Goal: Task Accomplishment & Management: Complete application form

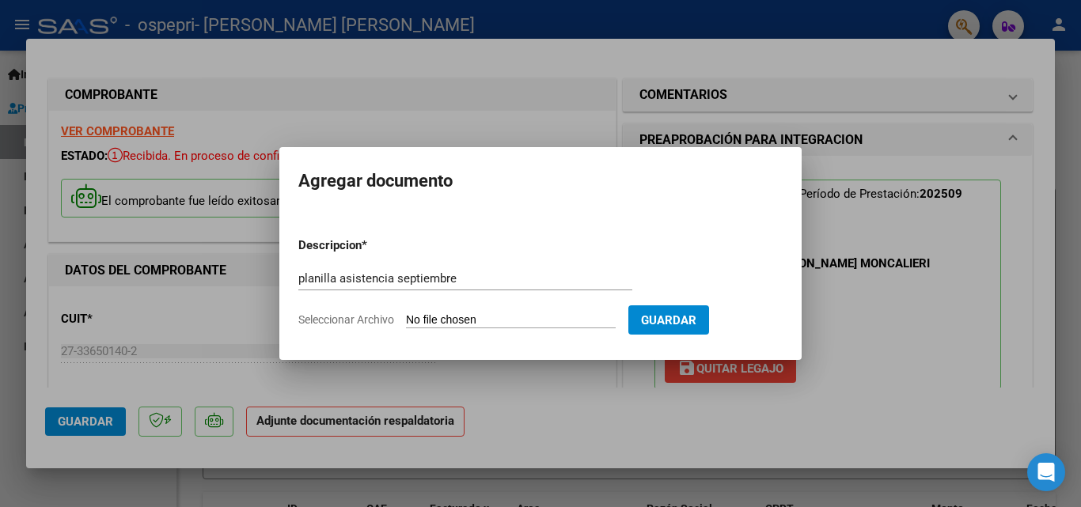
scroll to position [301, 0]
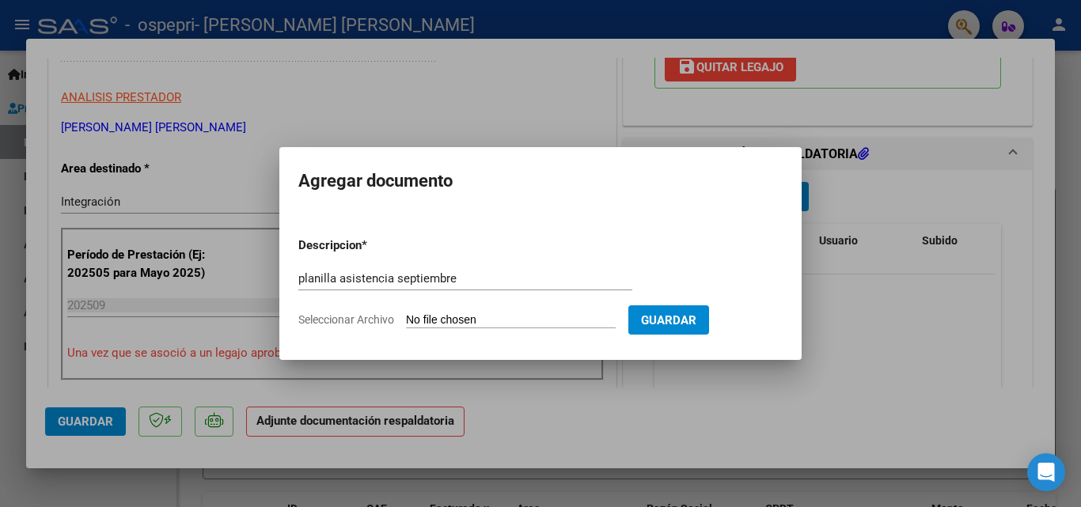
click at [347, 323] on span "Seleccionar Archivo" at bounding box center [346, 319] width 96 height 13
click at [406, 323] on input "Seleccionar Archivo" at bounding box center [511, 320] width 210 height 15
click at [479, 320] on input "Seleccionar Archivo" at bounding box center [511, 320] width 210 height 15
type input "C:\fakepath\[PERSON_NAME] asistencia septiembre .pdf"
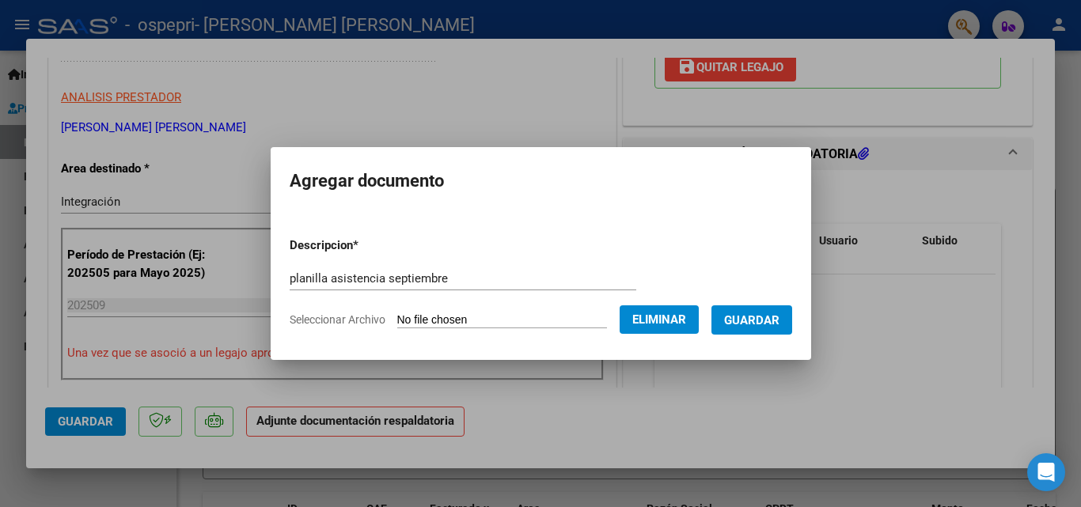
click at [762, 323] on span "Guardar" at bounding box center [751, 320] width 55 height 14
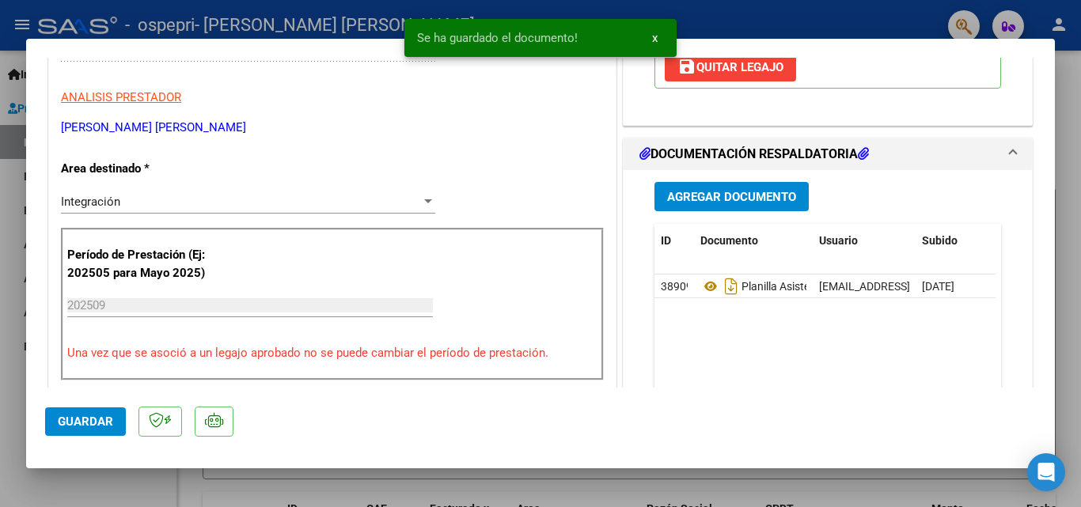
scroll to position [0, 0]
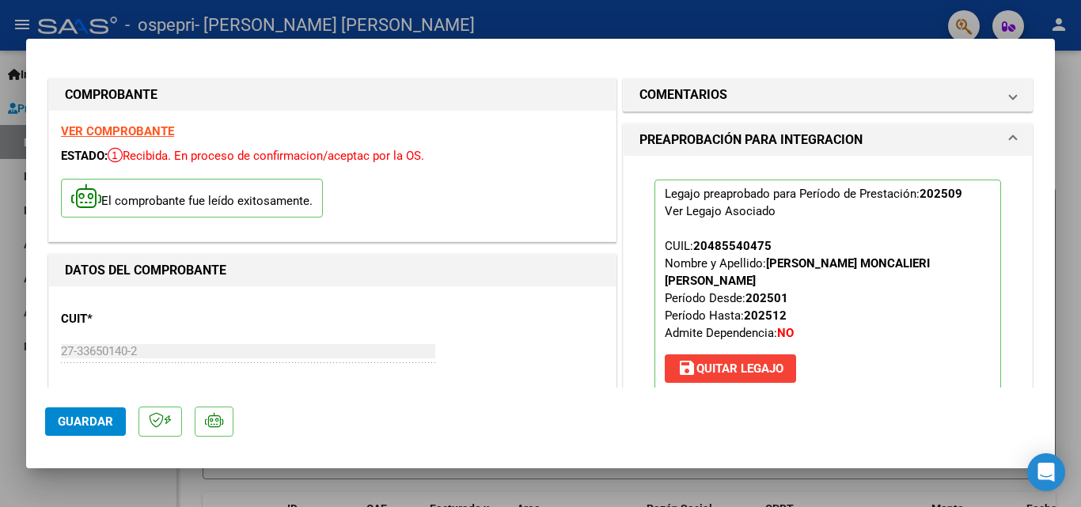
click at [663, 17] on div at bounding box center [540, 253] width 1081 height 507
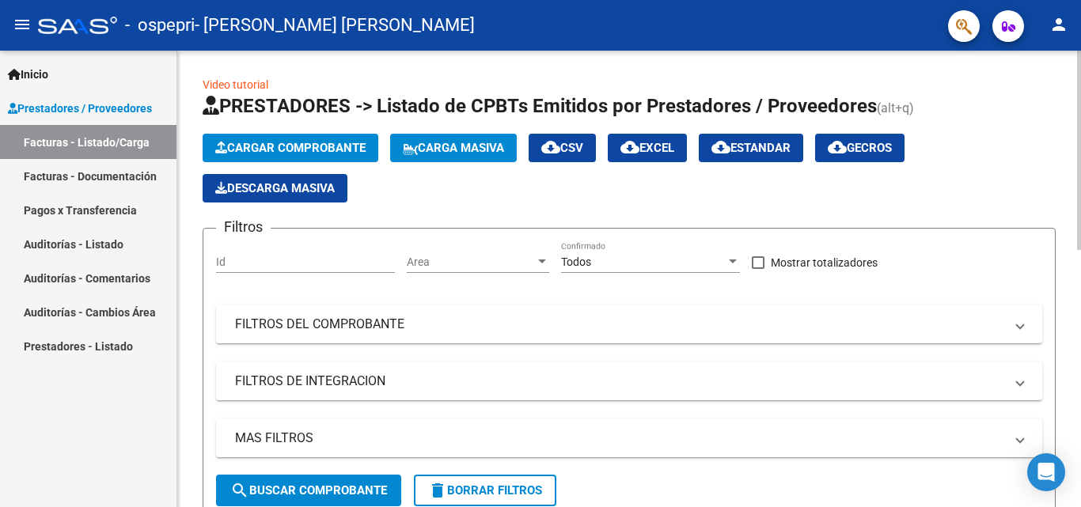
click at [340, 137] on button "Cargar Comprobante" at bounding box center [291, 148] width 176 height 28
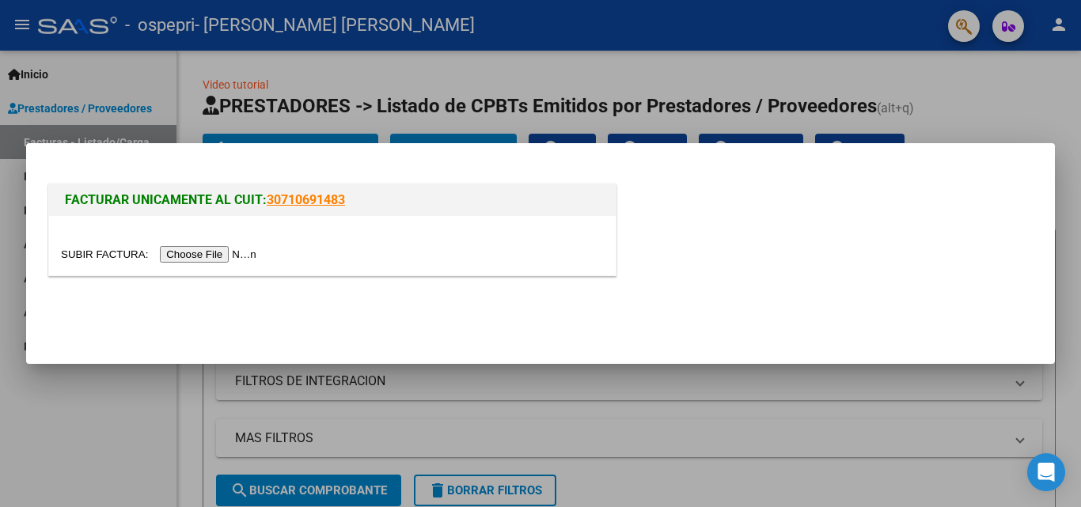
click at [246, 248] on input "file" at bounding box center [161, 254] width 200 height 17
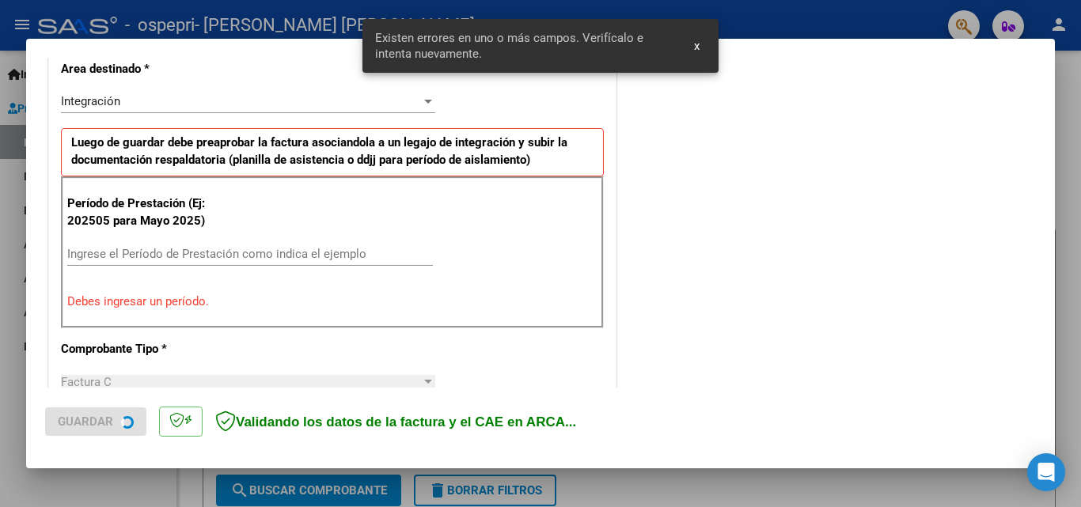
scroll to position [386, 0]
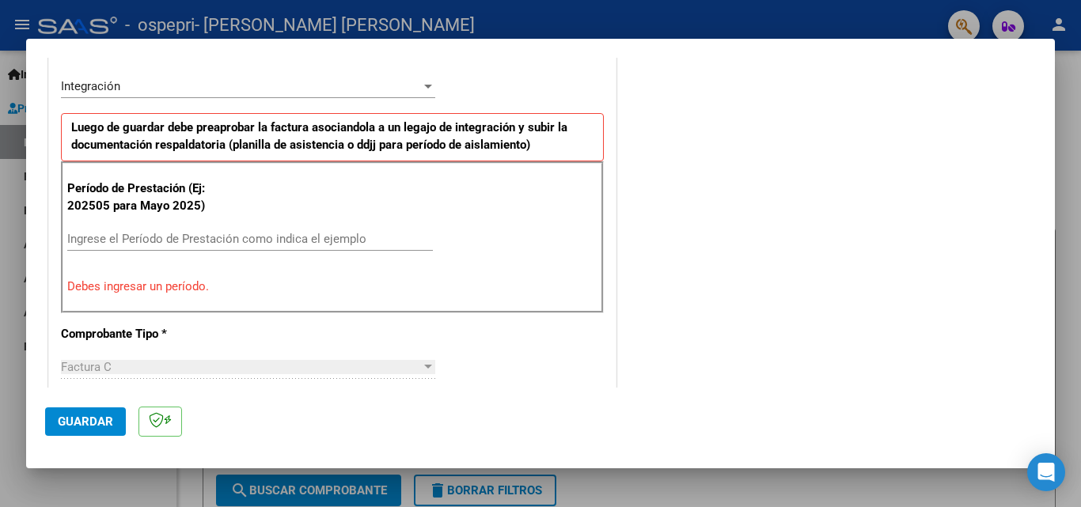
click at [335, 236] on input "Ingrese el Período de Prestación como indica el ejemplo" at bounding box center [250, 239] width 366 height 14
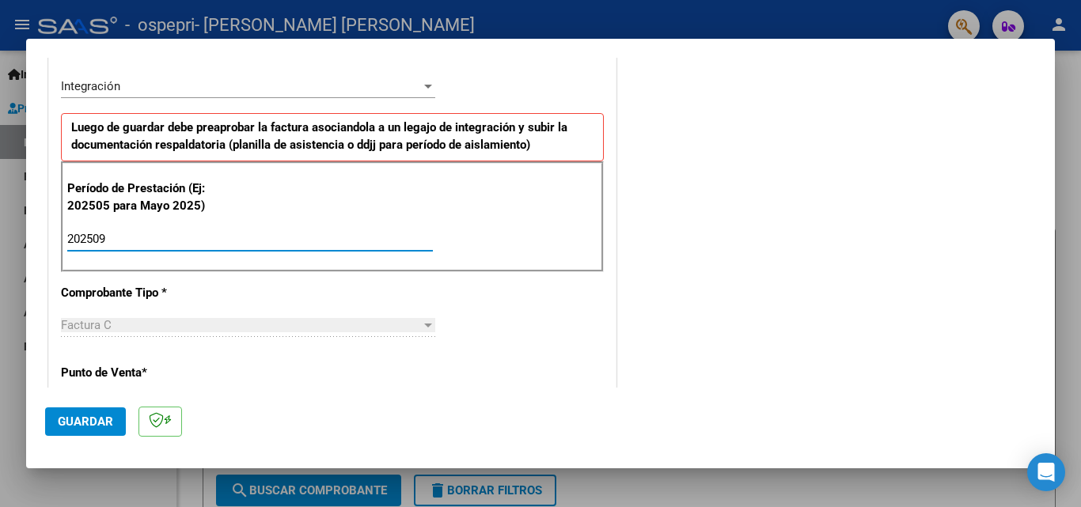
type input "202509"
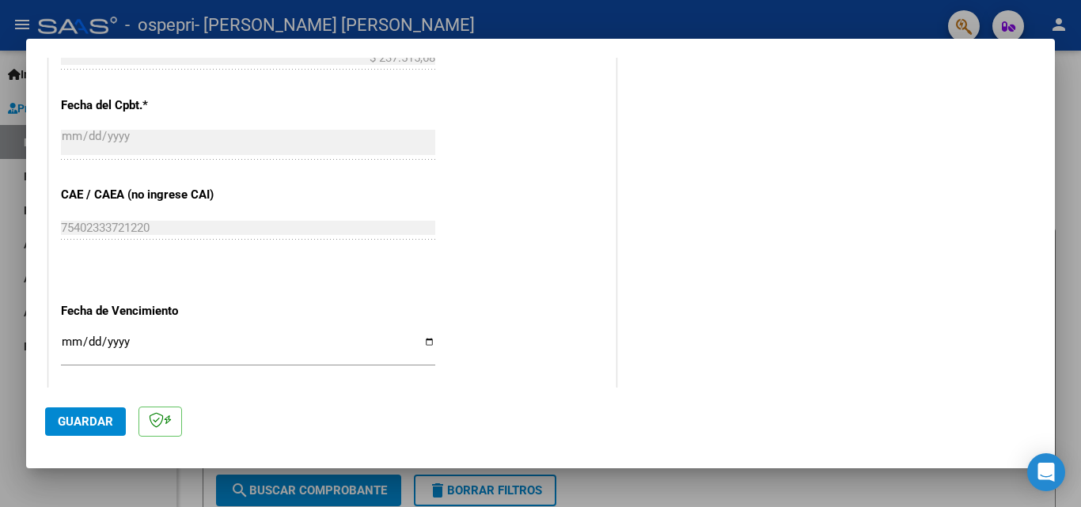
scroll to position [908, 0]
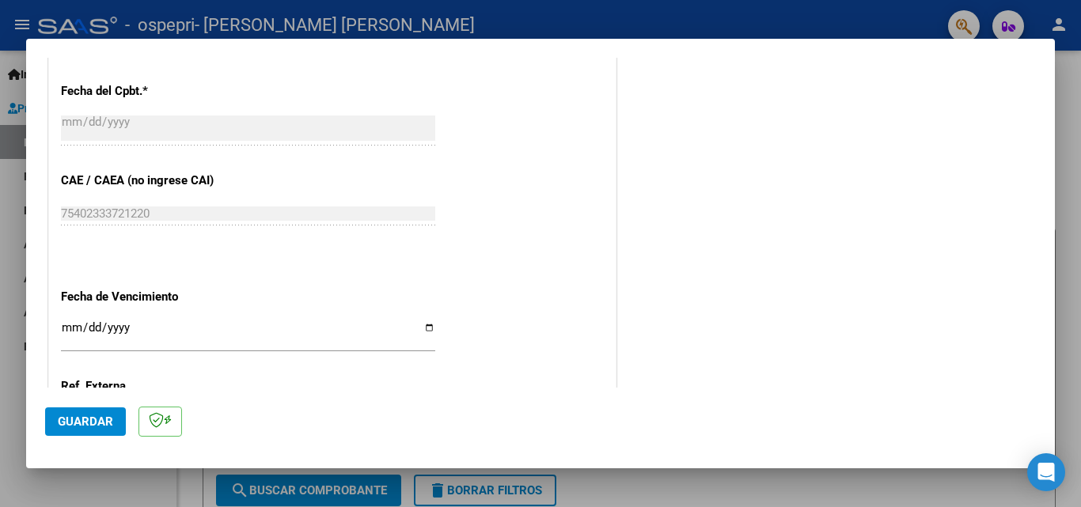
click at [66, 327] on input "Ingresar la fecha" at bounding box center [248, 333] width 374 height 25
type input "[DATE]"
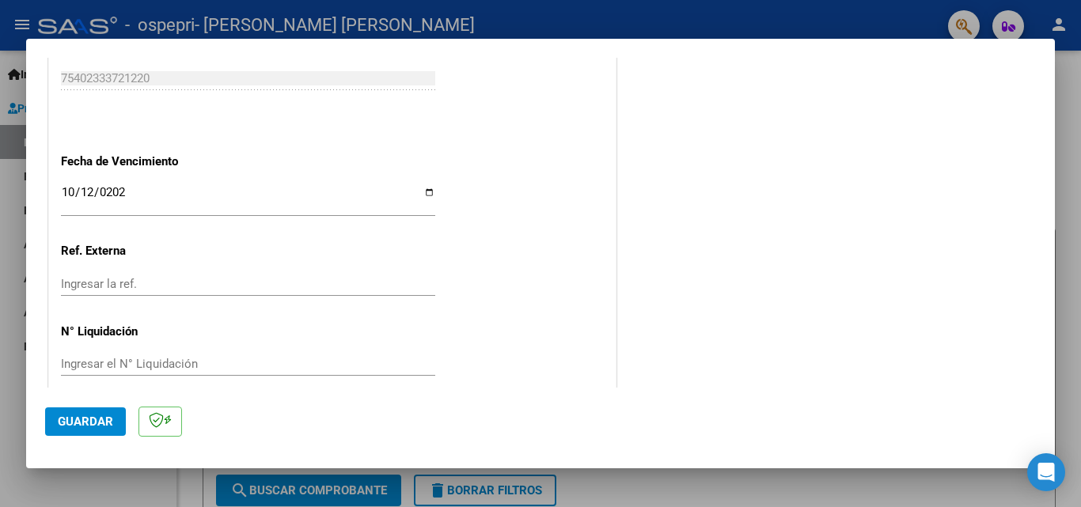
scroll to position [1062, 0]
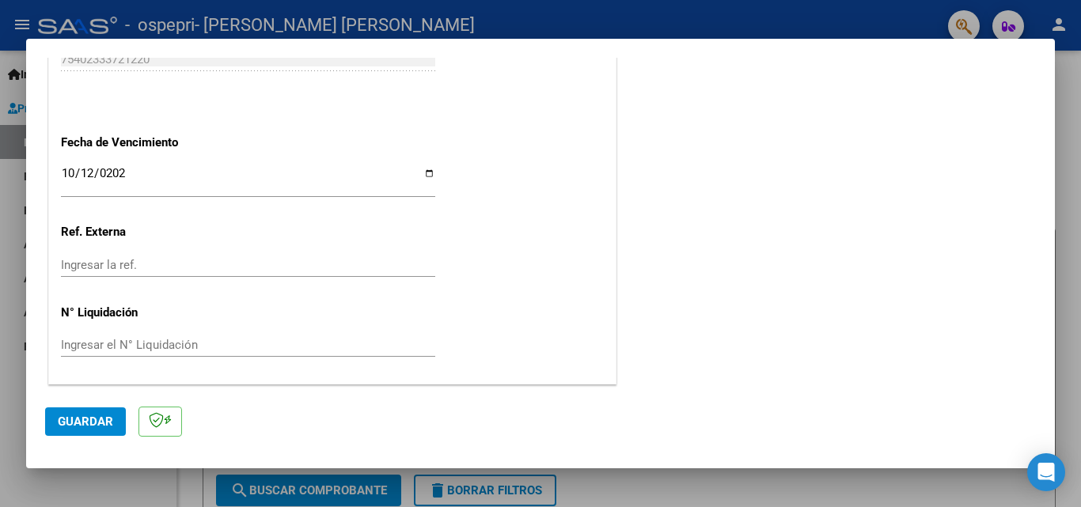
click at [247, 349] on input "Ingresar el N° Liquidación" at bounding box center [248, 345] width 374 height 14
type input "276472"
click at [80, 417] on span "Guardar" at bounding box center [85, 422] width 55 height 14
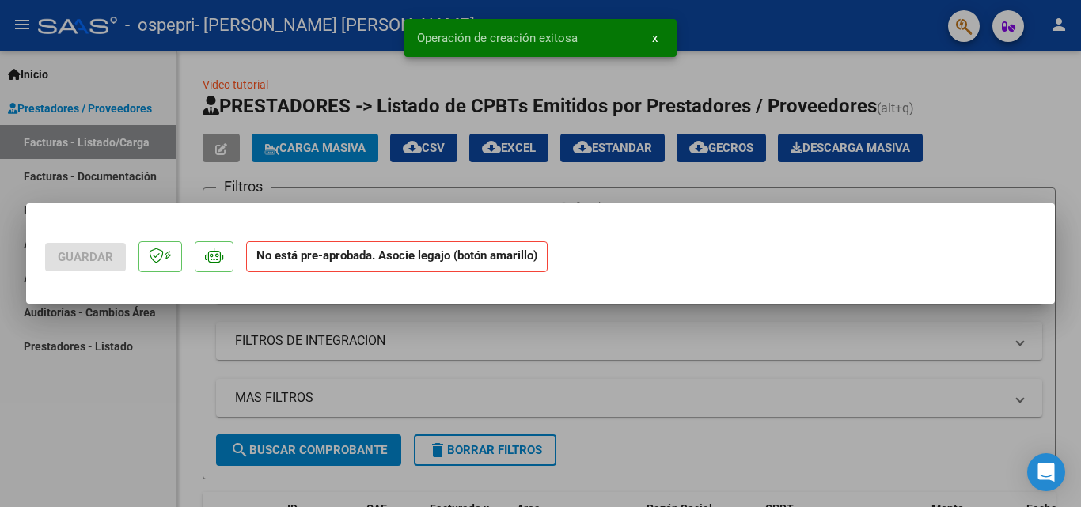
scroll to position [0, 0]
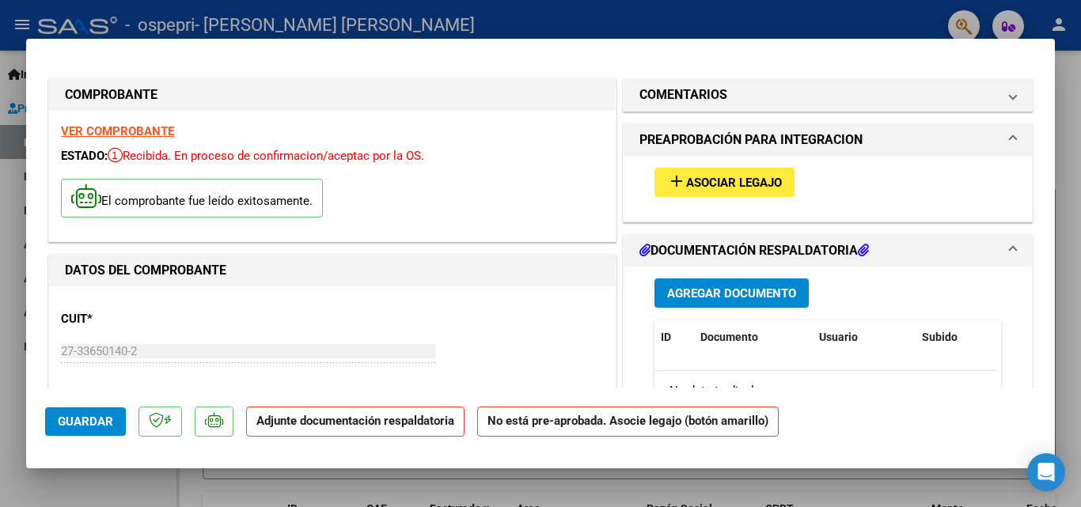
click at [695, 177] on span "Asociar Legajo" at bounding box center [734, 183] width 96 height 14
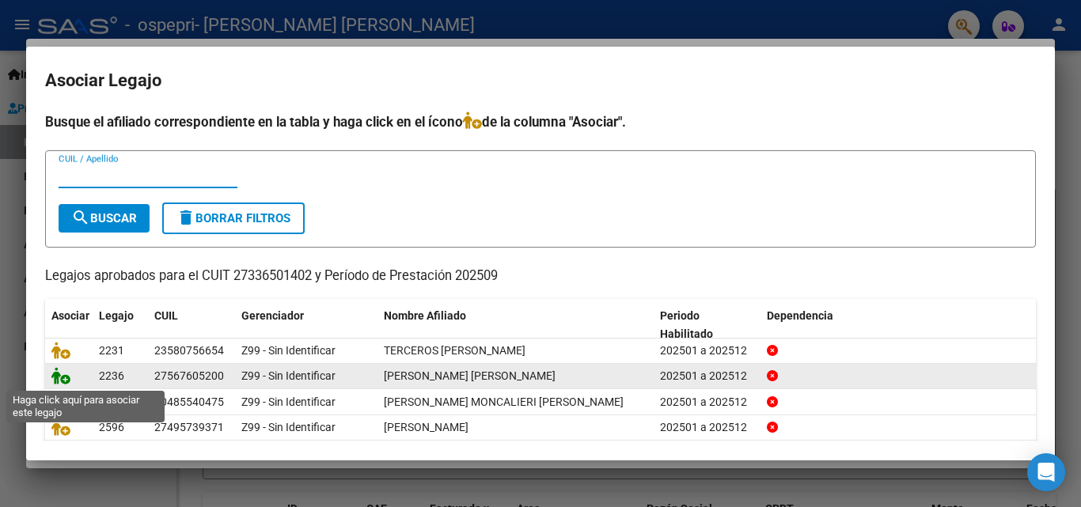
click at [61, 377] on icon at bounding box center [60, 375] width 19 height 17
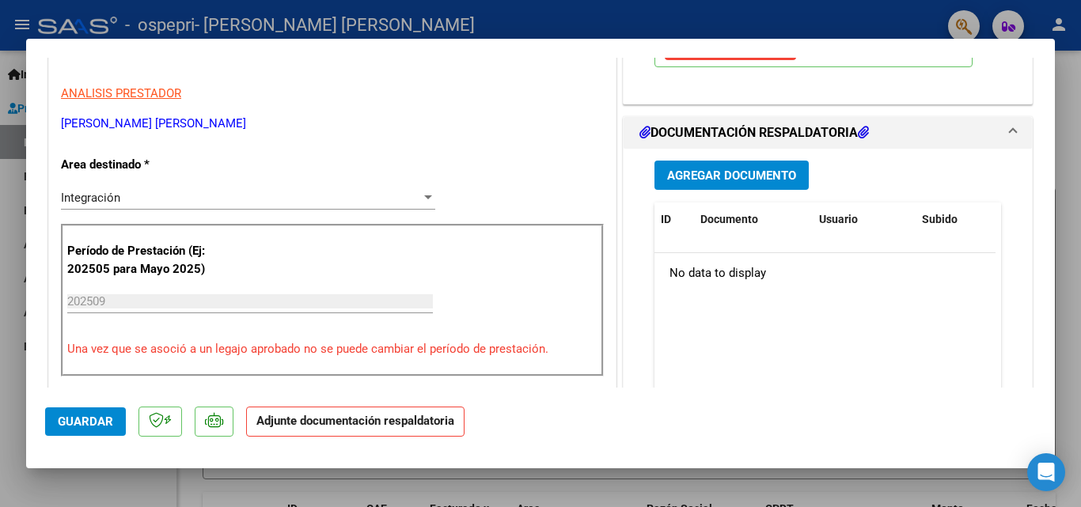
scroll to position [369, 0]
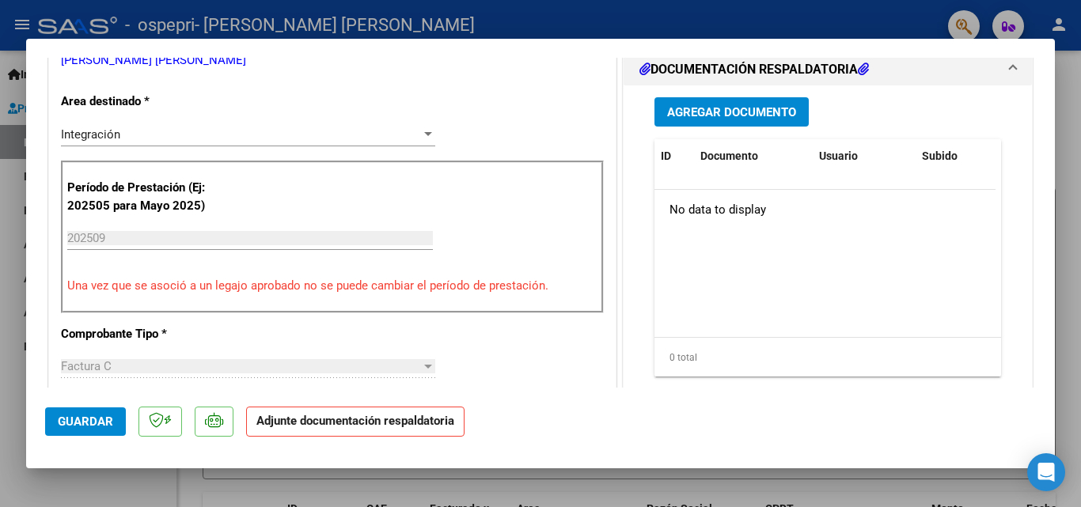
click at [688, 116] on span "Agregar Documento" at bounding box center [731, 112] width 129 height 14
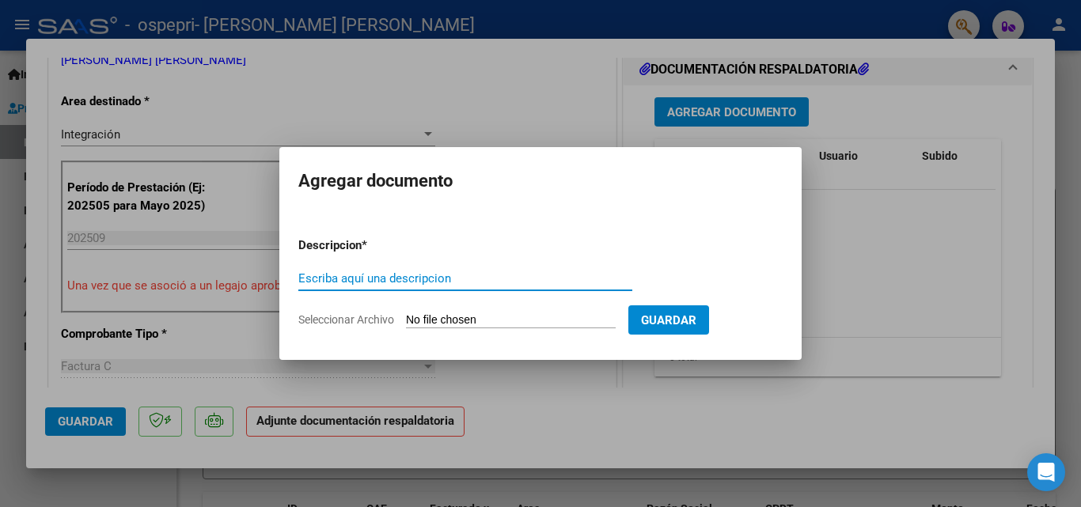
click at [455, 280] on input "Escriba aquí una descripcion" at bounding box center [465, 278] width 334 height 14
type input "asistencia septiembre [PERSON_NAME]"
click at [381, 313] on span "Seleccionar Archivo" at bounding box center [346, 319] width 96 height 13
click at [406, 313] on input "Seleccionar Archivo" at bounding box center [511, 320] width 210 height 15
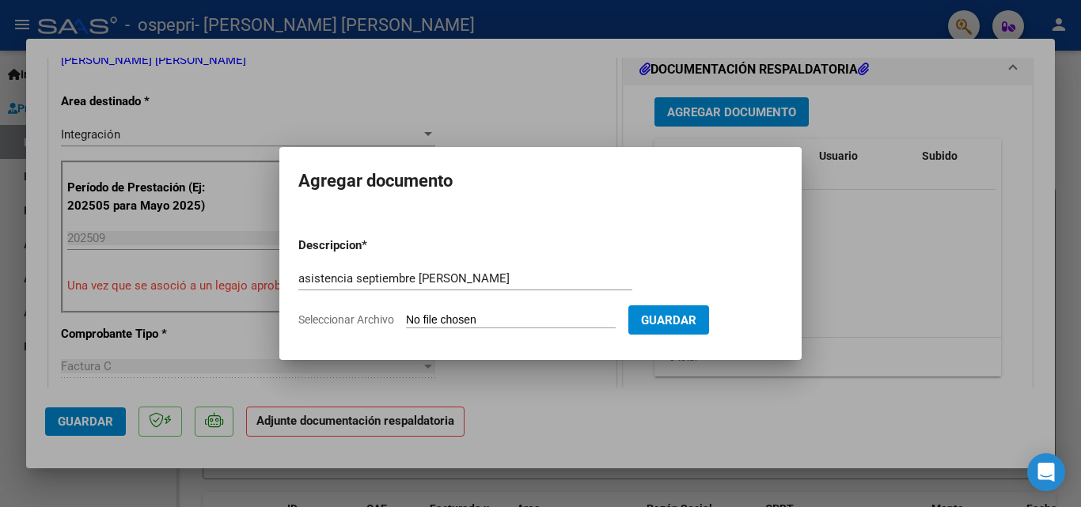
type input "C:\fakepath\[PERSON_NAME] asistencia septiembre .pdf"
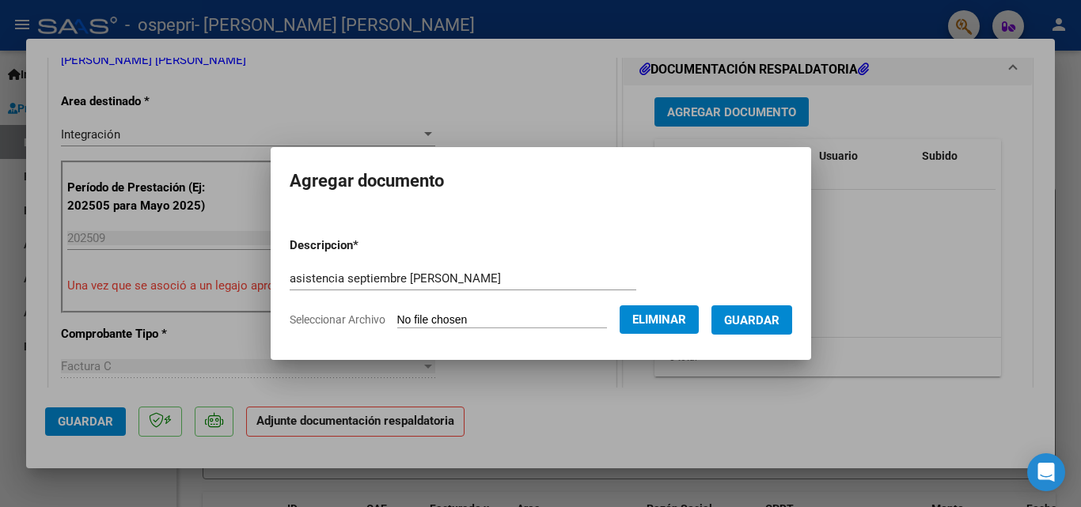
click at [753, 322] on span "Guardar" at bounding box center [751, 320] width 55 height 14
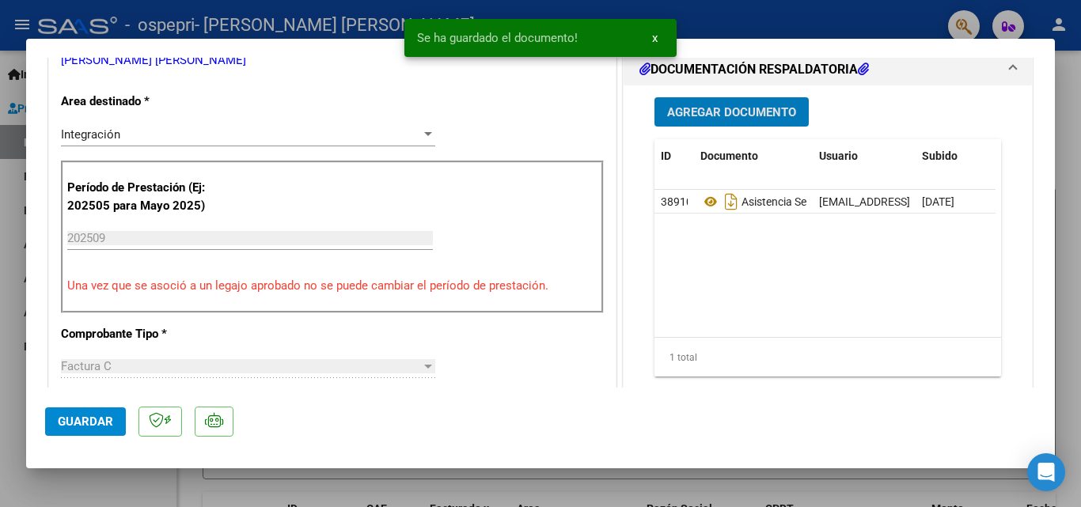
click at [660, 38] on button "x" at bounding box center [654, 38] width 31 height 28
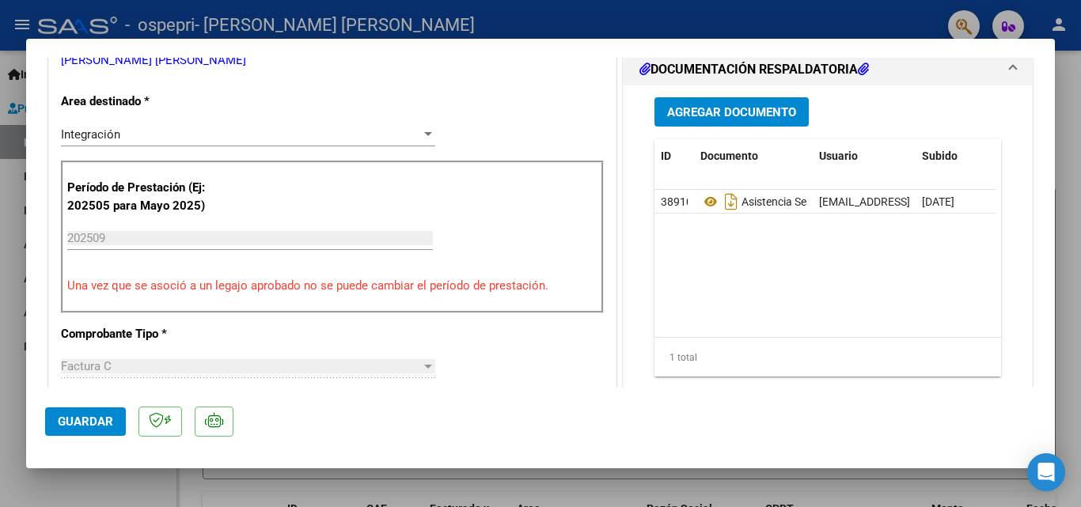
click at [869, 26] on div at bounding box center [540, 253] width 1081 height 507
type input "$ 0,00"
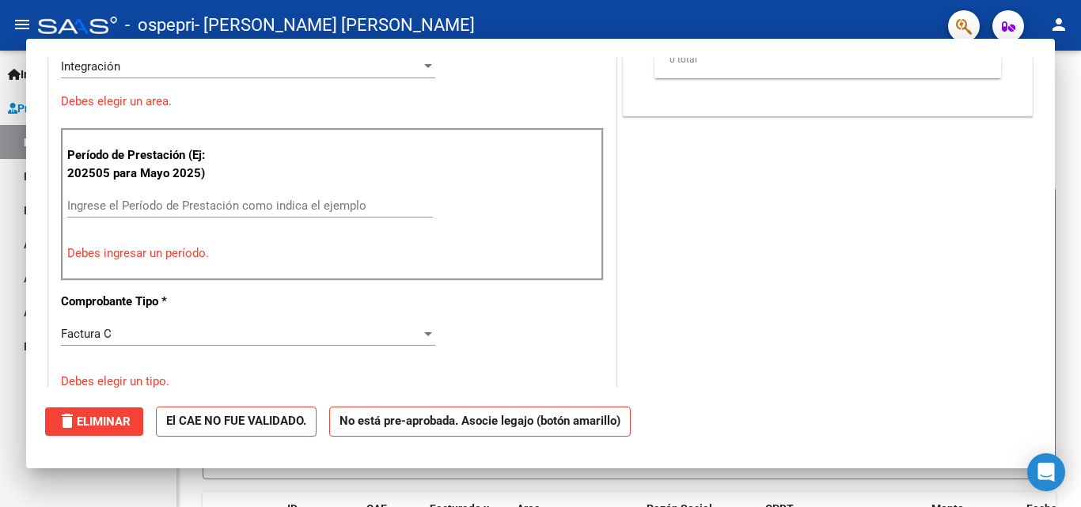
scroll to position [301, 0]
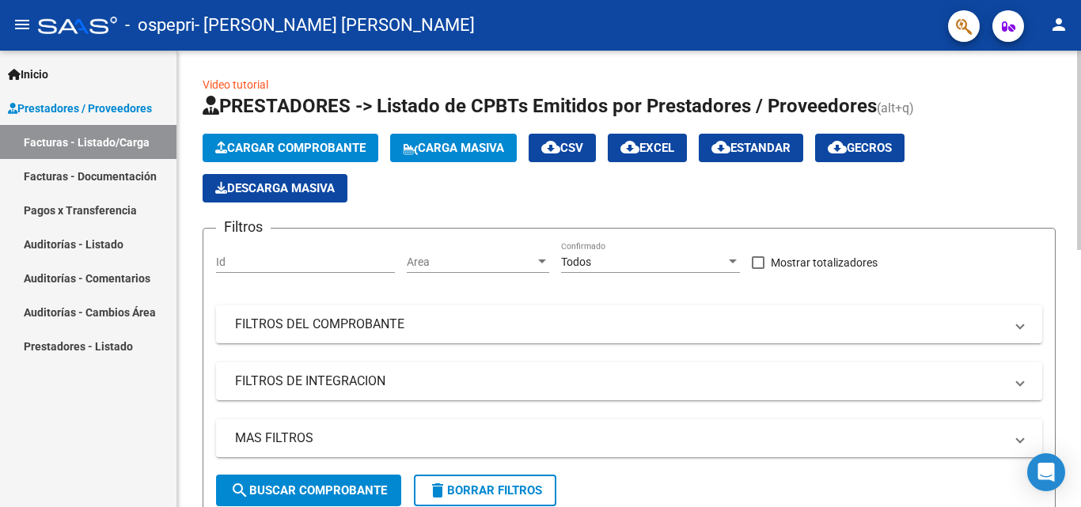
click at [322, 145] on span "Cargar Comprobante" at bounding box center [290, 148] width 150 height 14
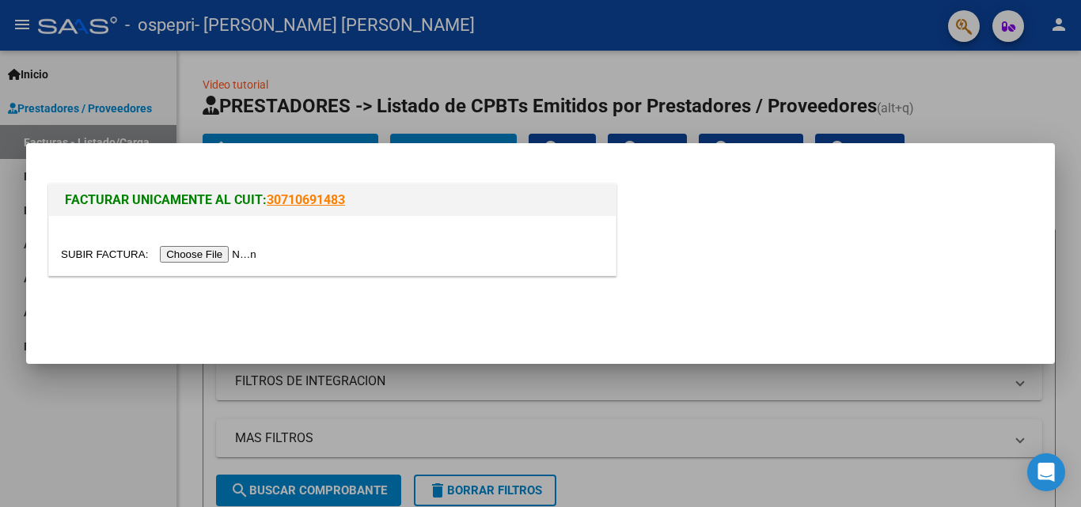
click at [219, 257] on input "file" at bounding box center [161, 254] width 200 height 17
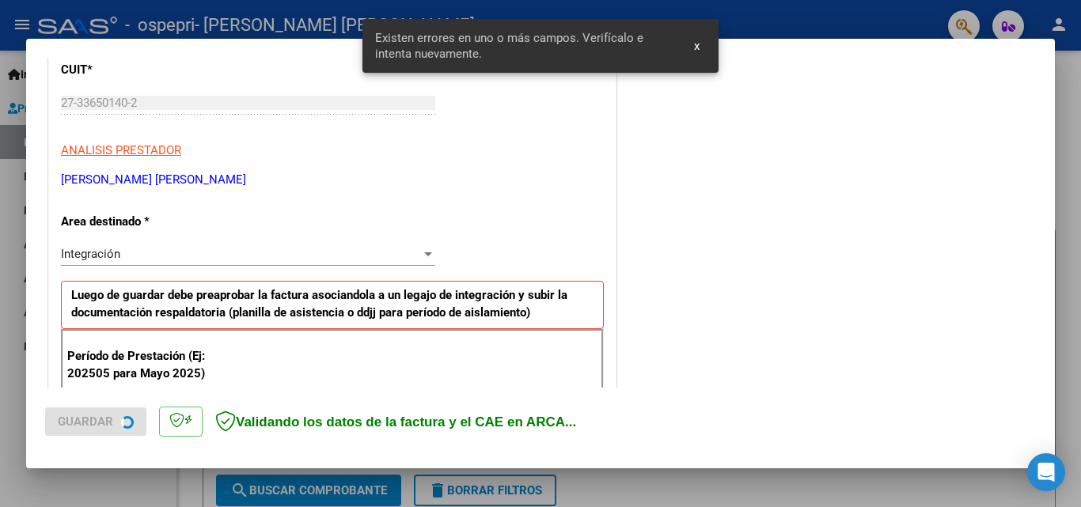
scroll to position [357, 0]
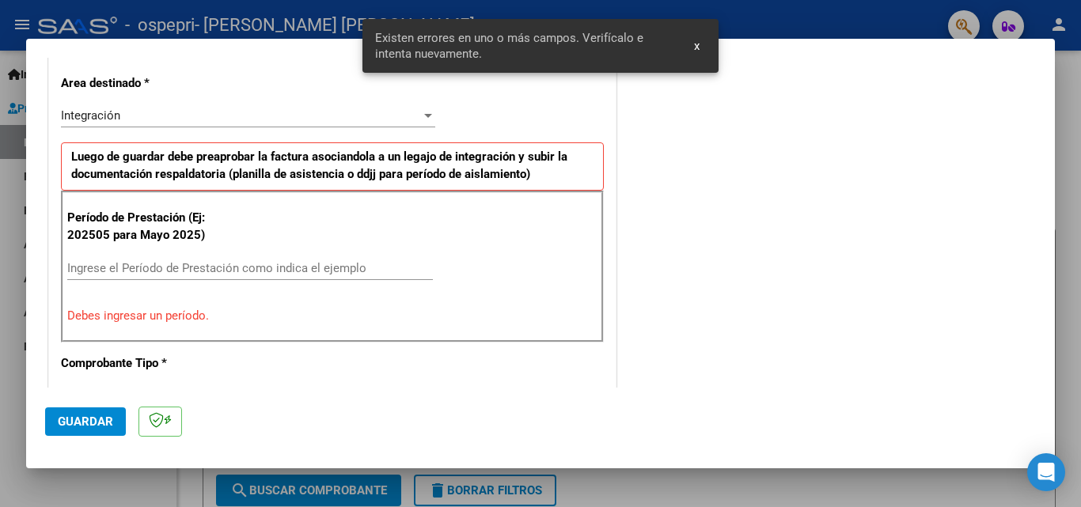
click at [218, 273] on input "Ingrese el Período de Prestación como indica el ejemplo" at bounding box center [250, 268] width 366 height 14
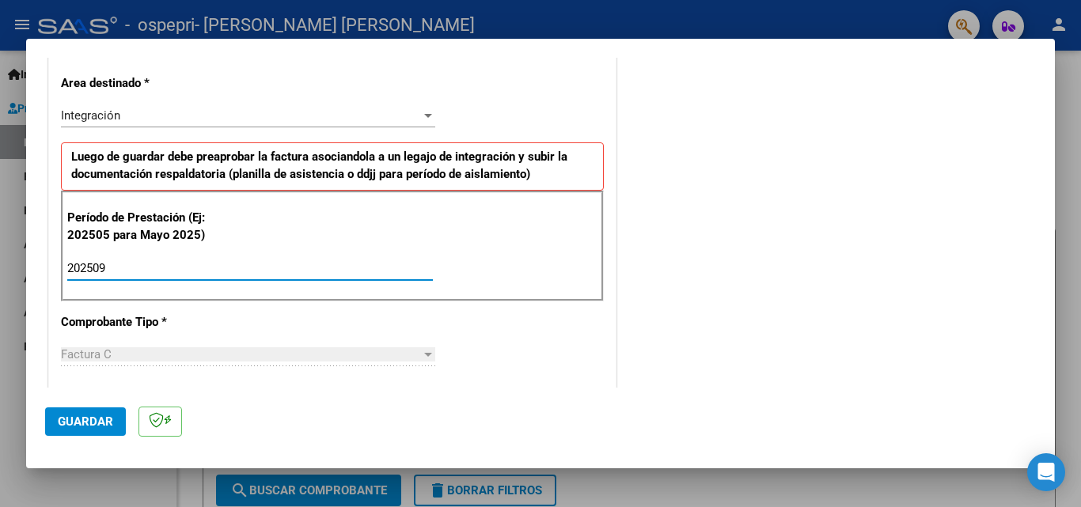
type input "202509"
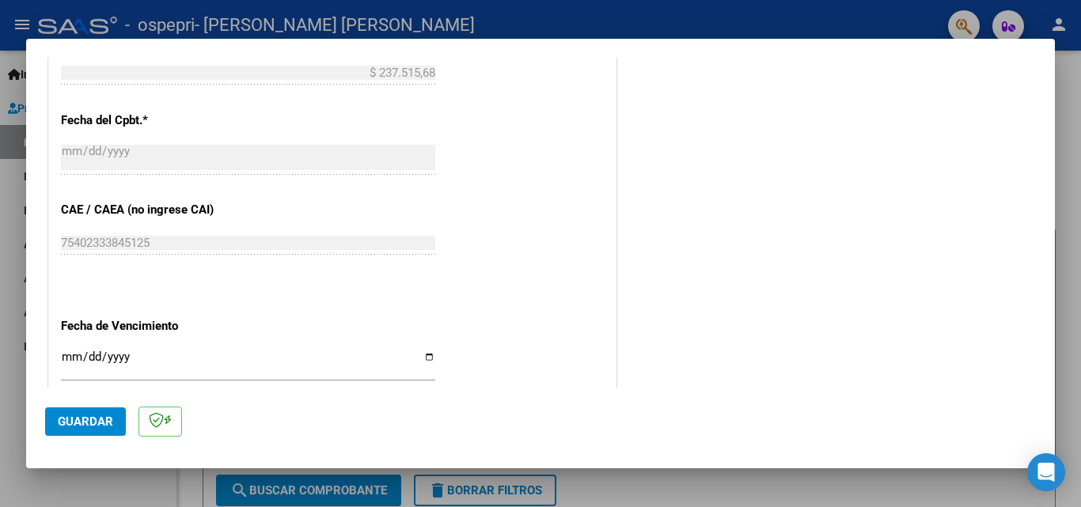
scroll to position [963, 0]
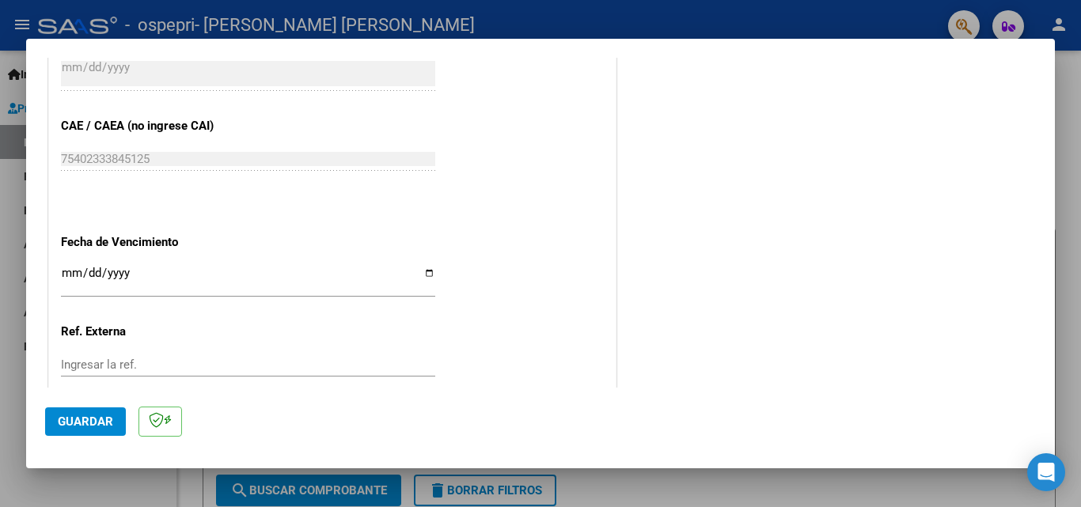
click at [65, 277] on input "Ingresar la fecha" at bounding box center [248, 279] width 374 height 25
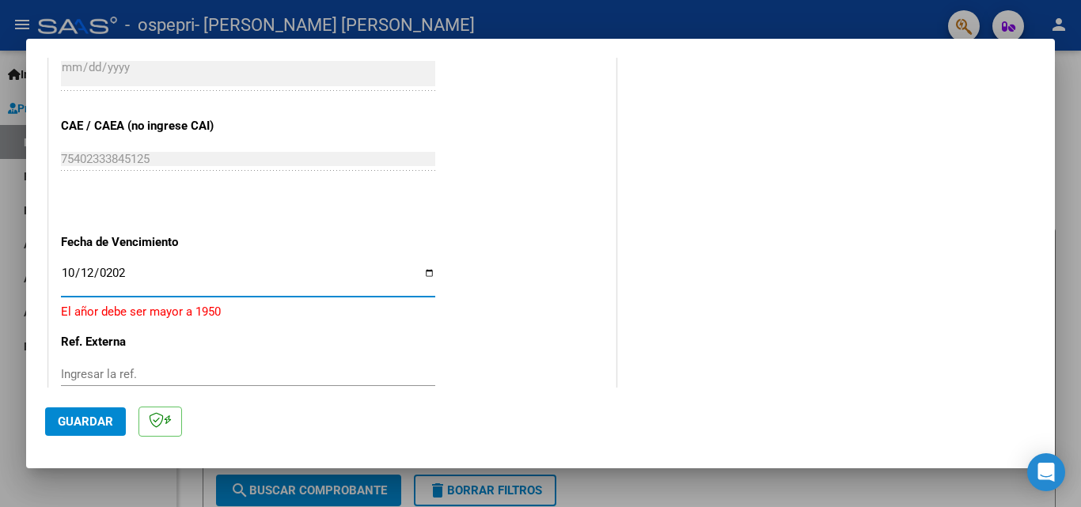
type input "[DATE]"
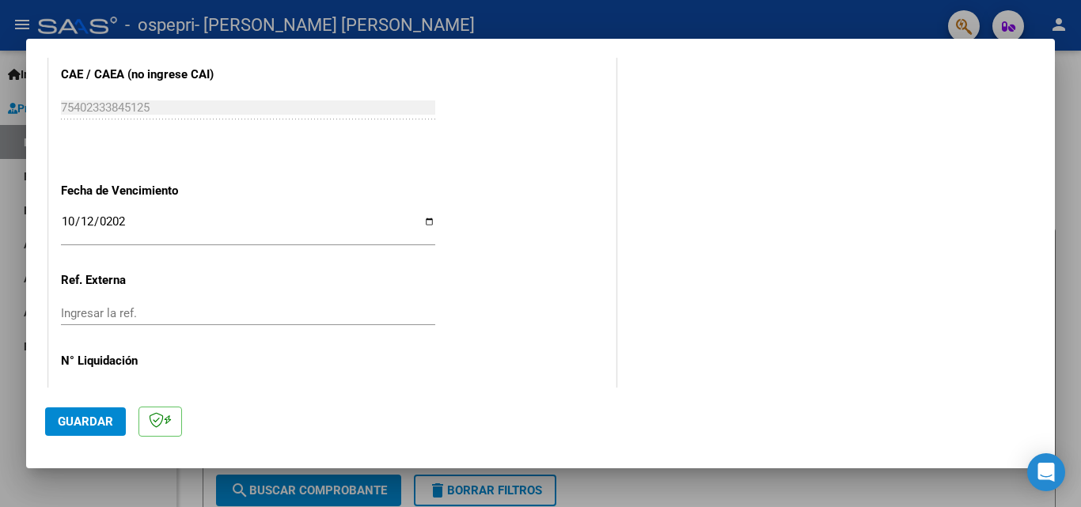
scroll to position [1062, 0]
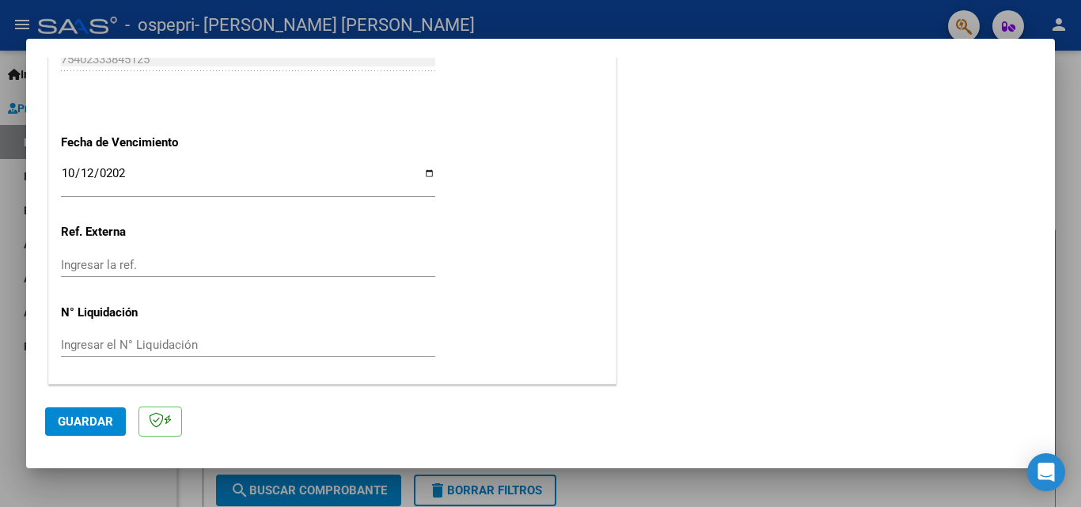
click at [120, 345] on input "Ingresar el N° Liquidación" at bounding box center [248, 345] width 374 height 14
type input "276470"
click at [70, 419] on span "Guardar" at bounding box center [85, 422] width 55 height 14
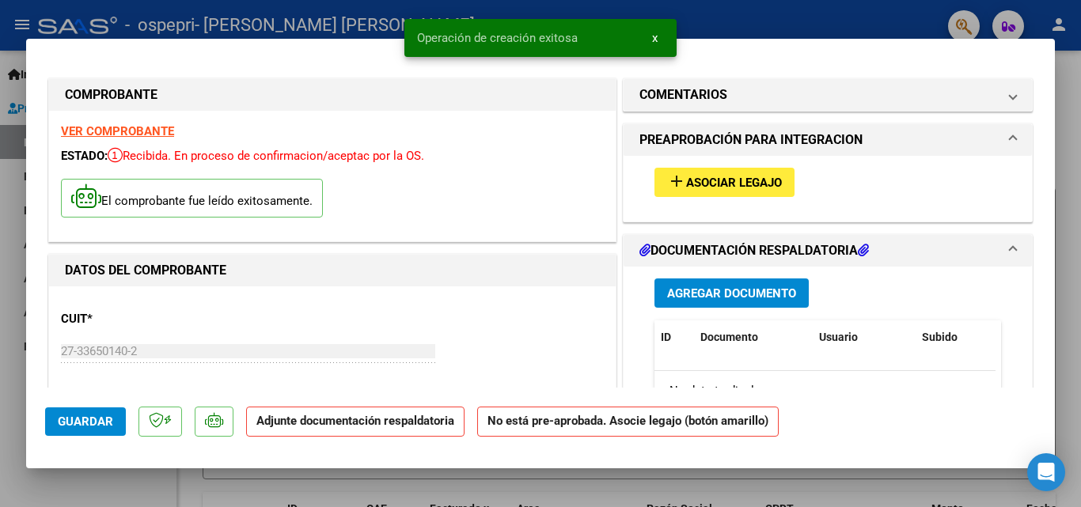
click at [759, 180] on span "Asociar Legajo" at bounding box center [734, 183] width 96 height 14
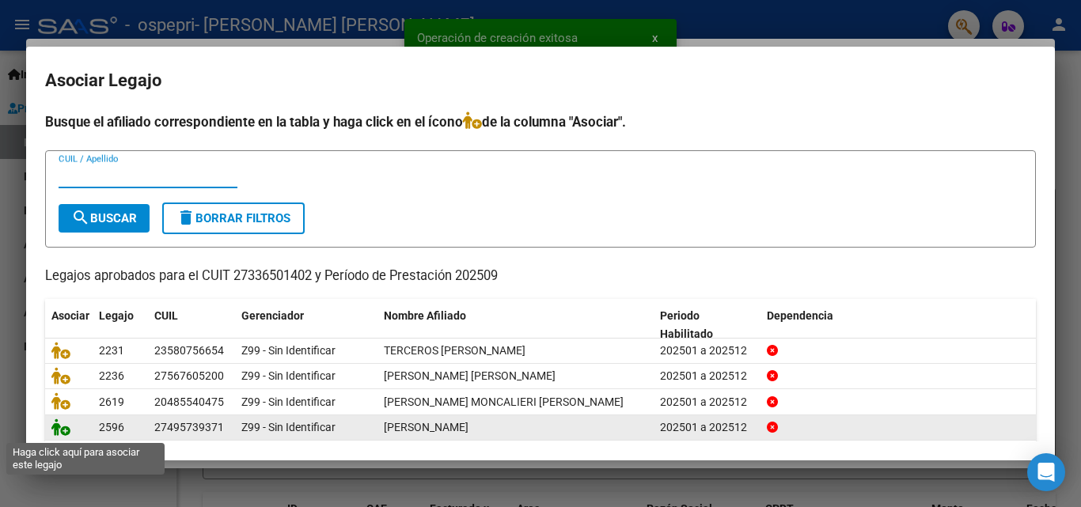
click at [55, 429] on icon at bounding box center [60, 427] width 19 height 17
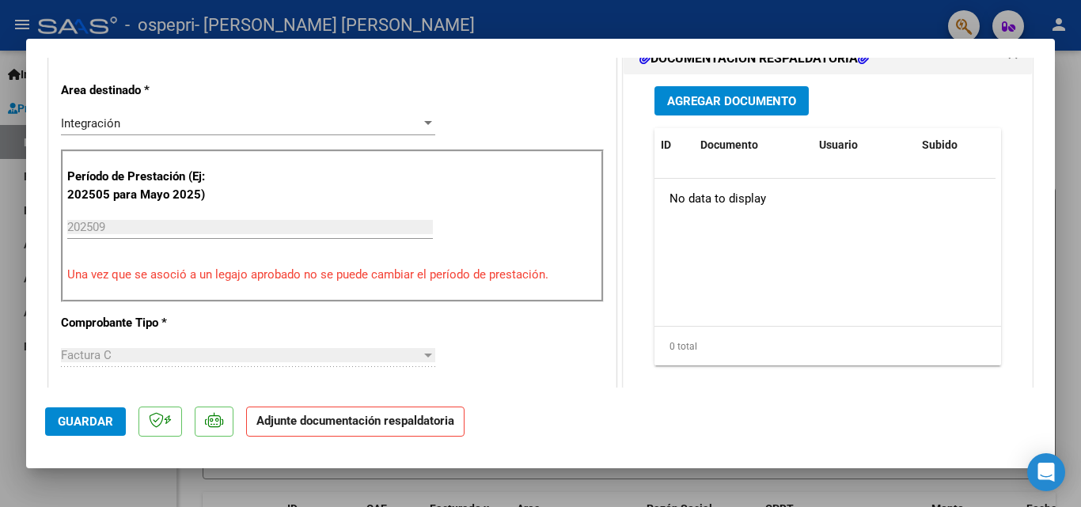
scroll to position [357, 0]
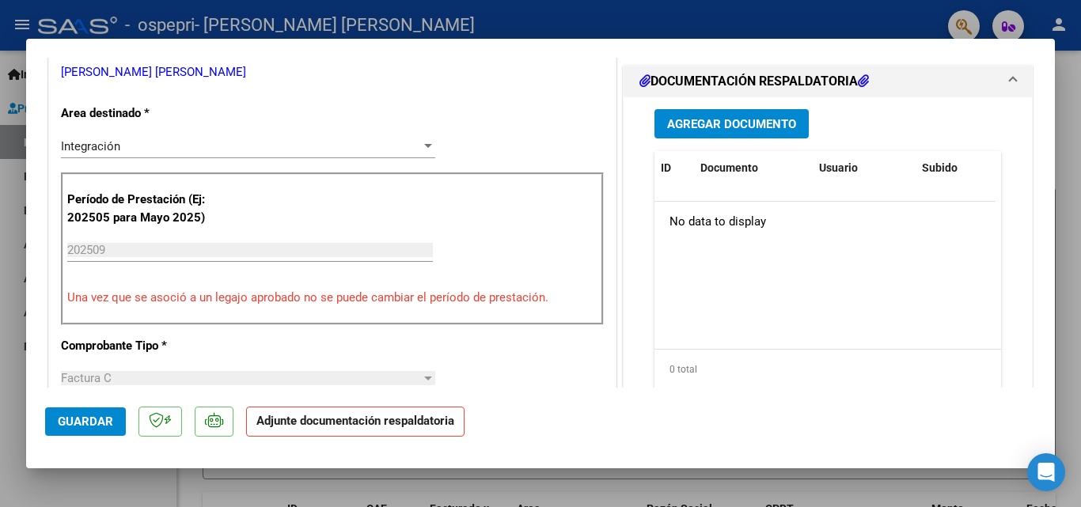
click at [716, 121] on span "Agregar Documento" at bounding box center [731, 124] width 129 height 14
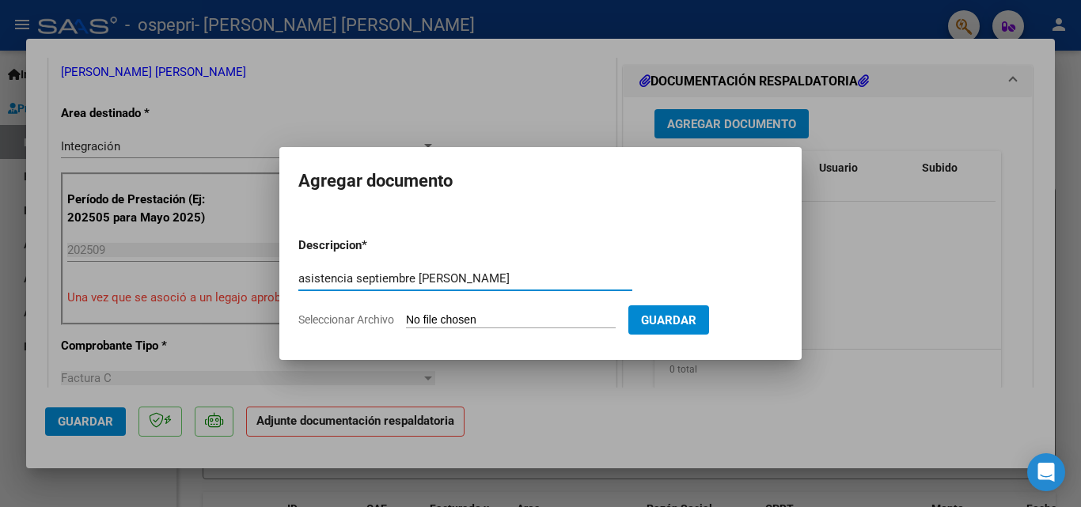
type input "asistencia septiembre [PERSON_NAME]"
click at [445, 321] on input "Seleccionar Archivo" at bounding box center [511, 320] width 210 height 15
type input "C:\fakepath\[PERSON_NAME] asistencia septiembre .pdf"
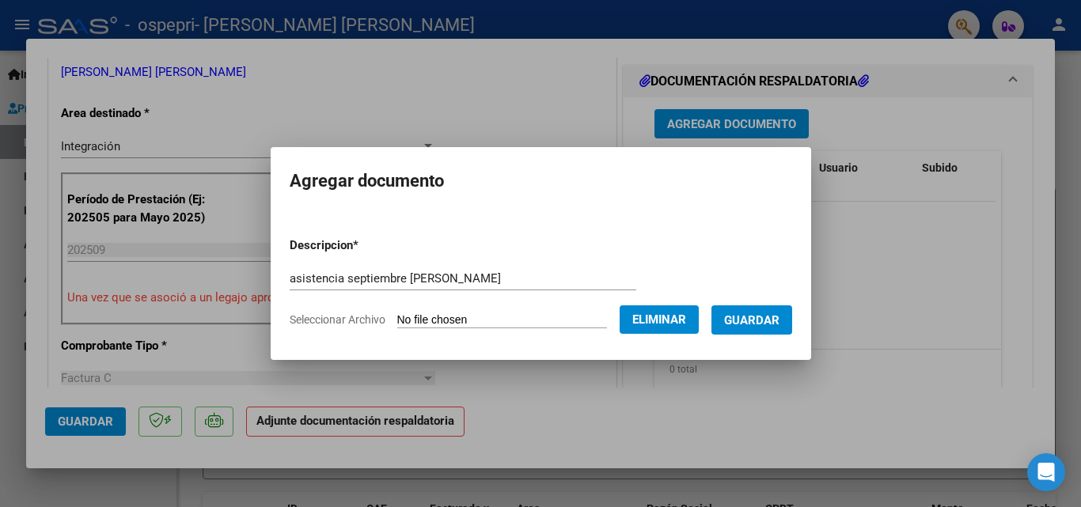
click at [750, 320] on span "Guardar" at bounding box center [751, 320] width 55 height 14
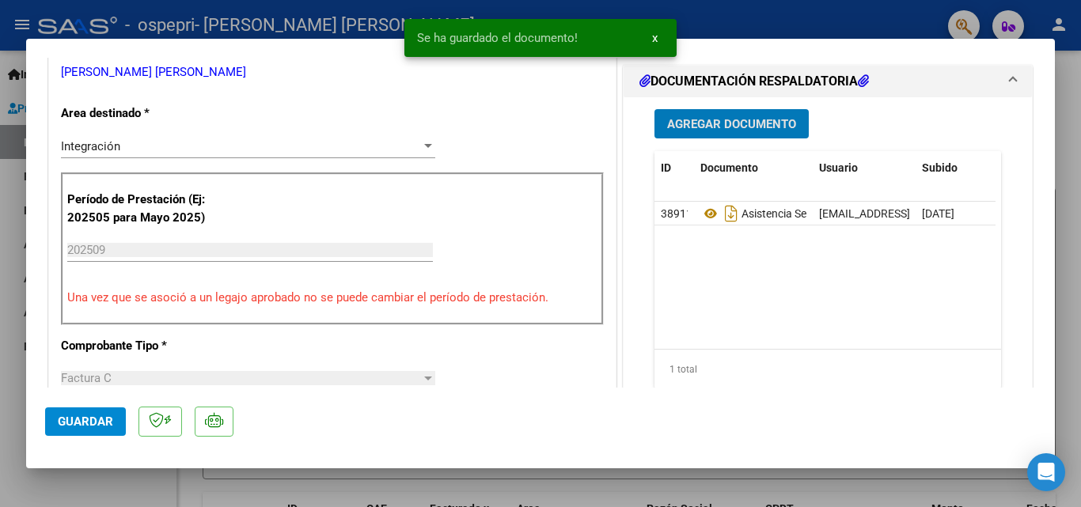
click at [654, 35] on span "x" at bounding box center [655, 38] width 6 height 14
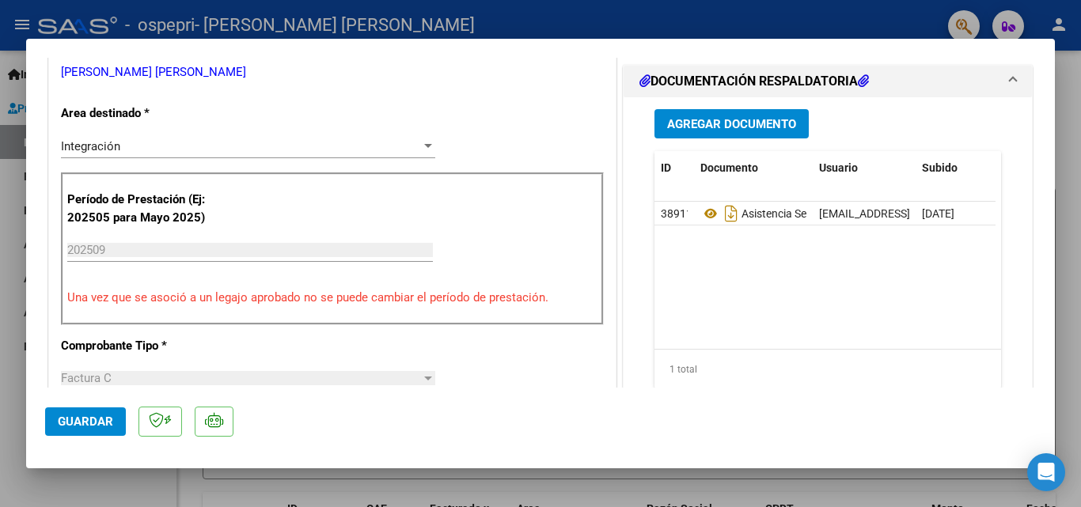
click at [606, 20] on div at bounding box center [540, 253] width 1081 height 507
type input "$ 0,00"
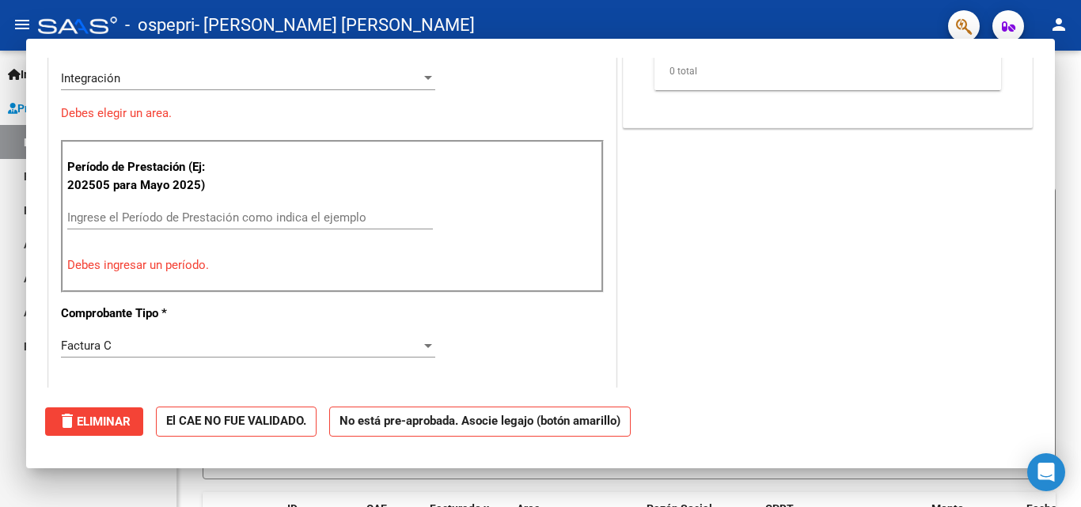
scroll to position [289, 0]
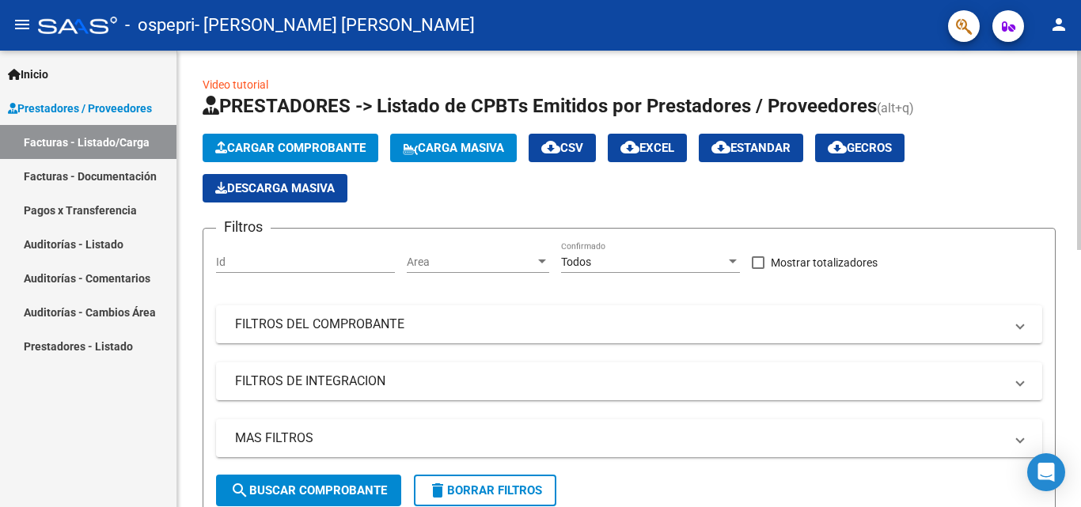
click at [324, 146] on span "Cargar Comprobante" at bounding box center [290, 148] width 150 height 14
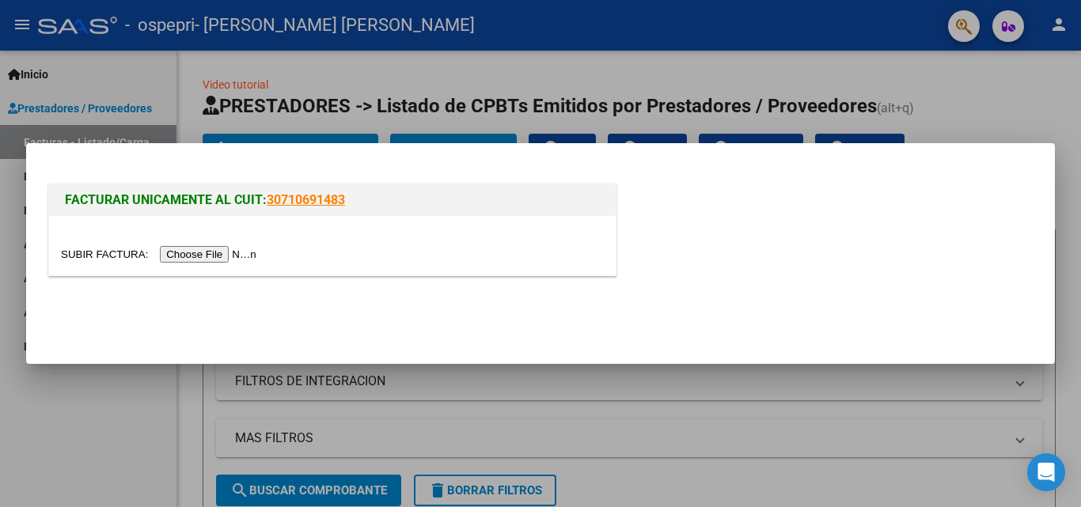
click at [198, 253] on input "file" at bounding box center [161, 254] width 200 height 17
click at [237, 252] on input "file" at bounding box center [161, 254] width 200 height 17
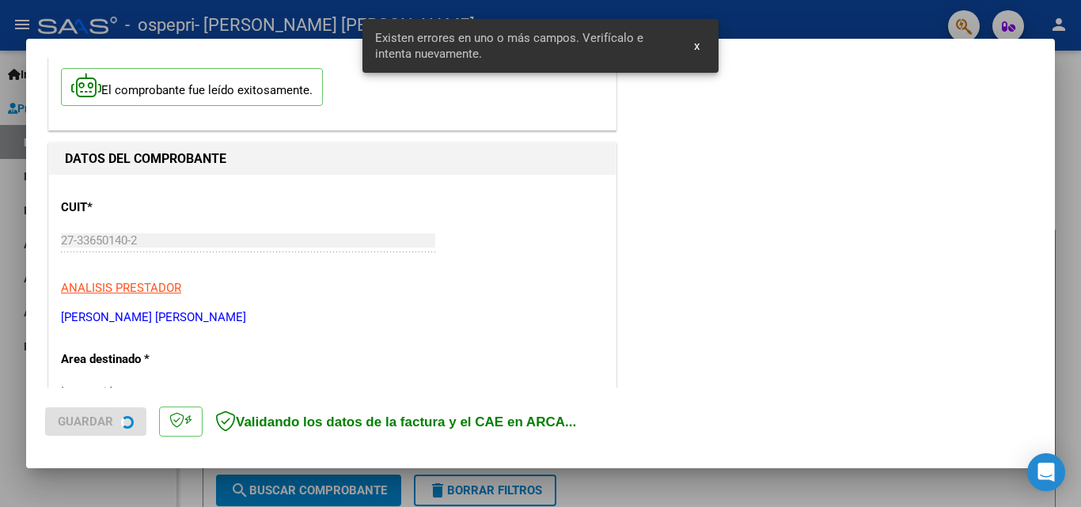
scroll to position [357, 0]
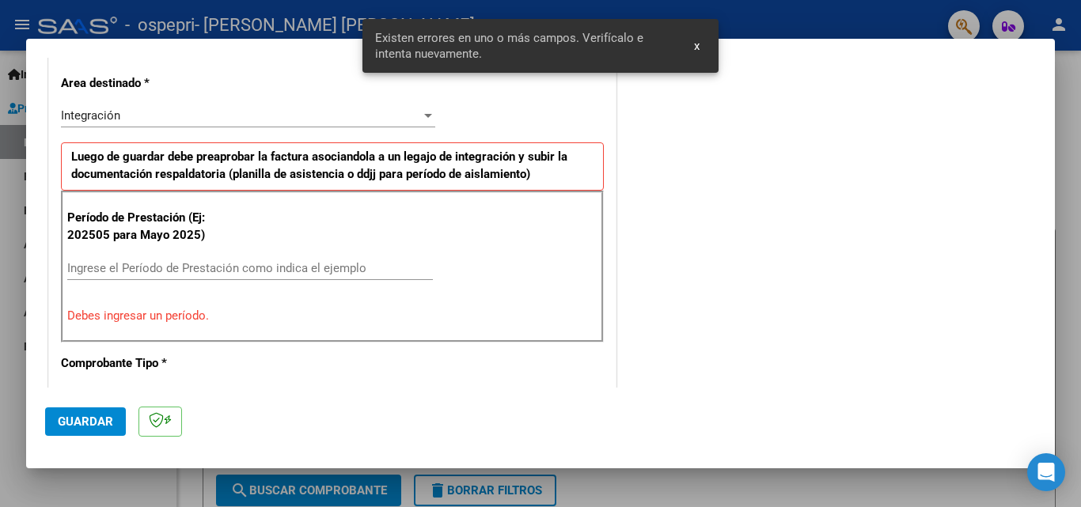
click at [330, 265] on input "Ingrese el Período de Prestación como indica el ejemplo" at bounding box center [250, 268] width 366 height 14
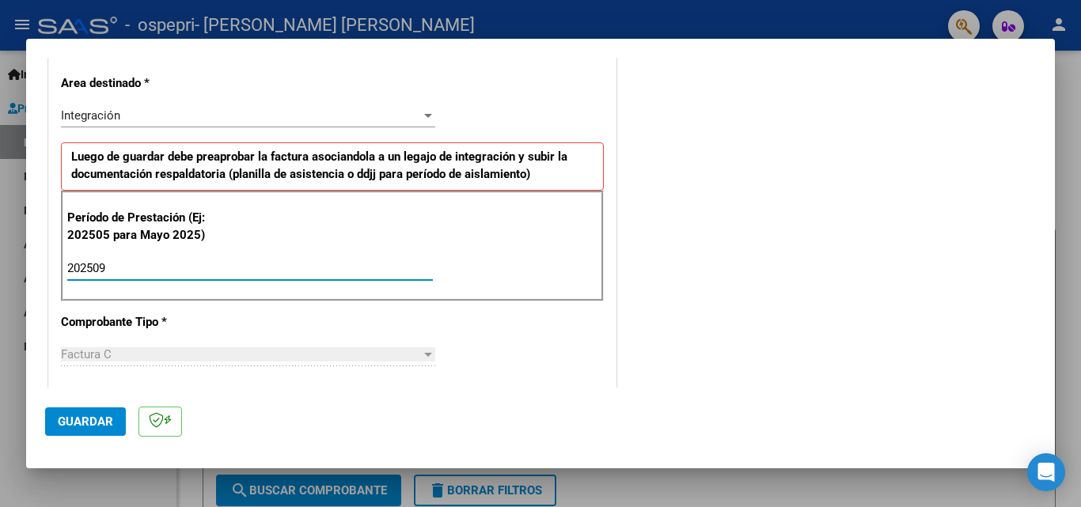
type input "202509"
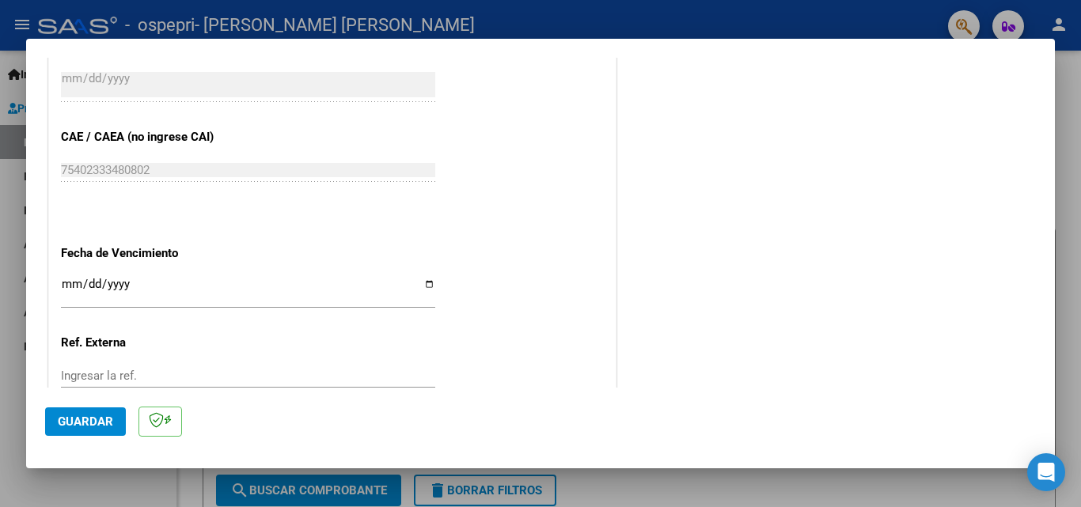
scroll to position [963, 0]
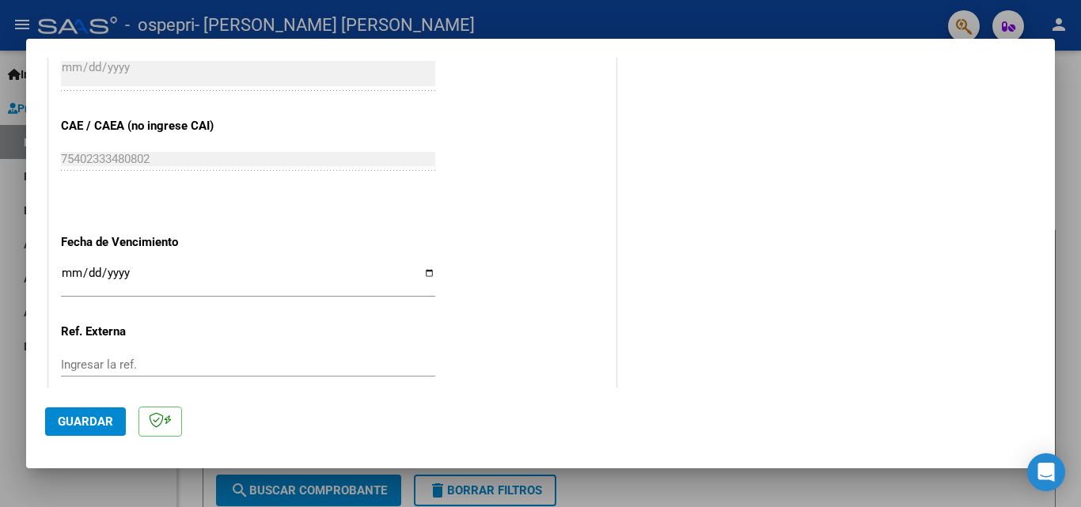
click at [64, 270] on input "Ingresar la fecha" at bounding box center [248, 279] width 374 height 25
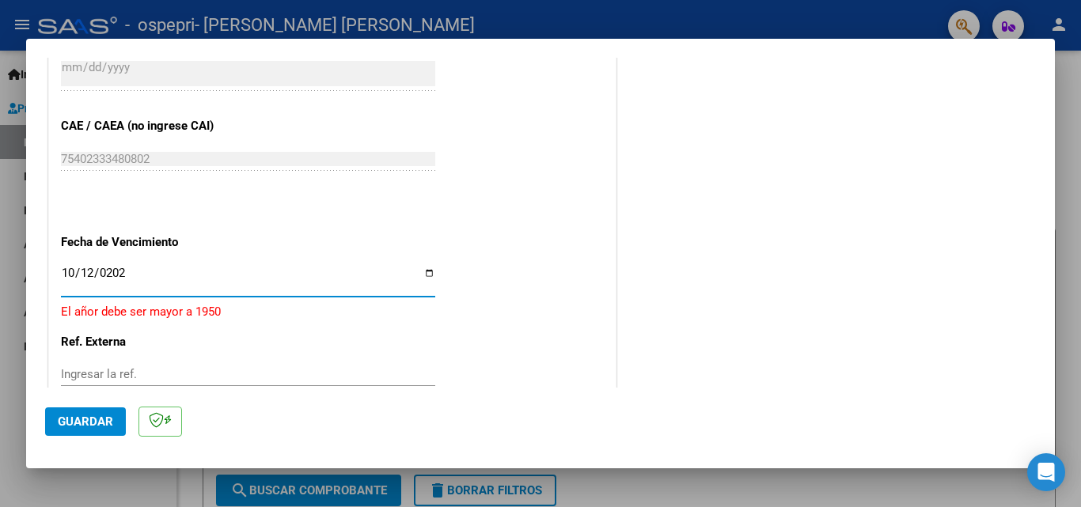
type input "[DATE]"
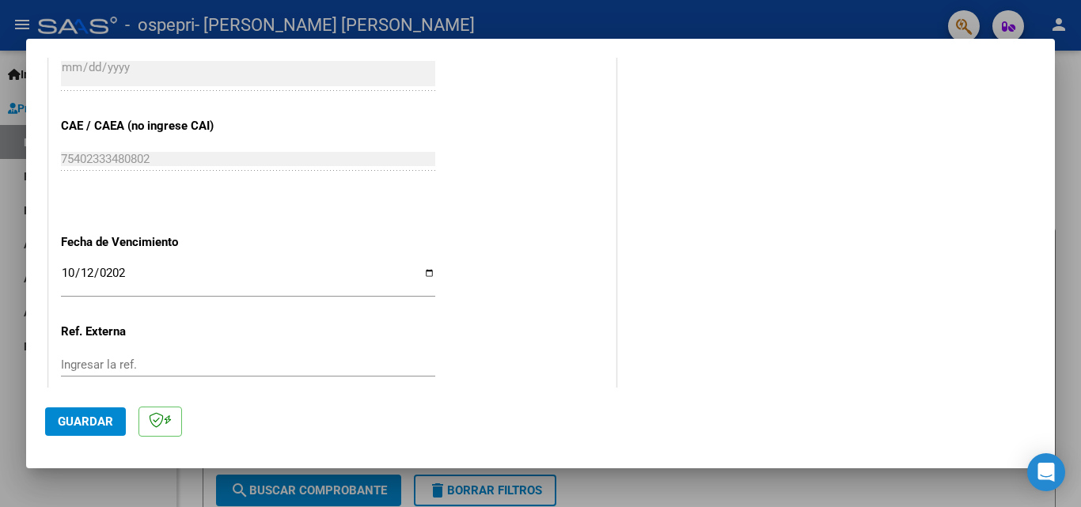
scroll to position [1062, 0]
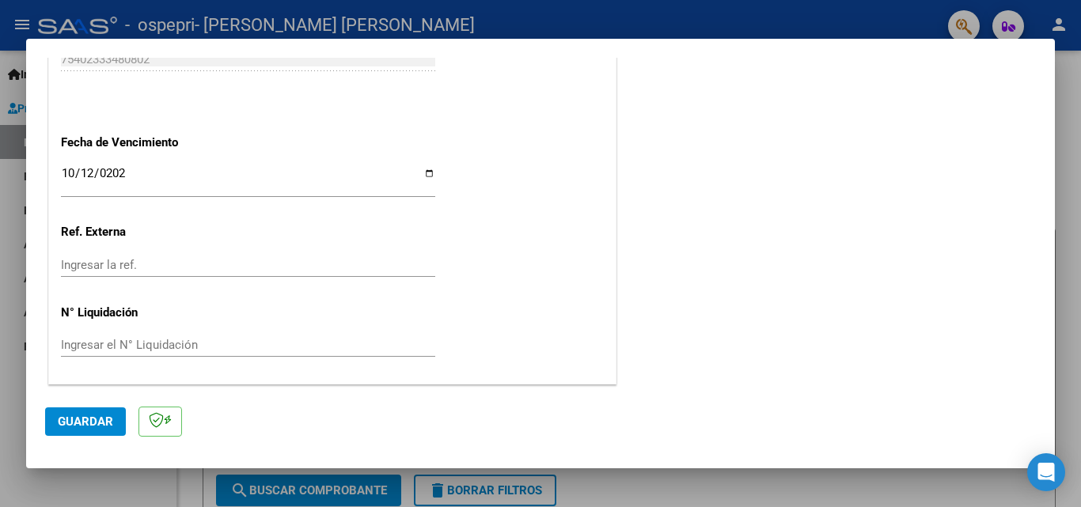
click at [322, 346] on input "Ingresar el N° Liquidación" at bounding box center [248, 345] width 374 height 14
type input "276473"
click at [97, 419] on span "Guardar" at bounding box center [85, 422] width 55 height 14
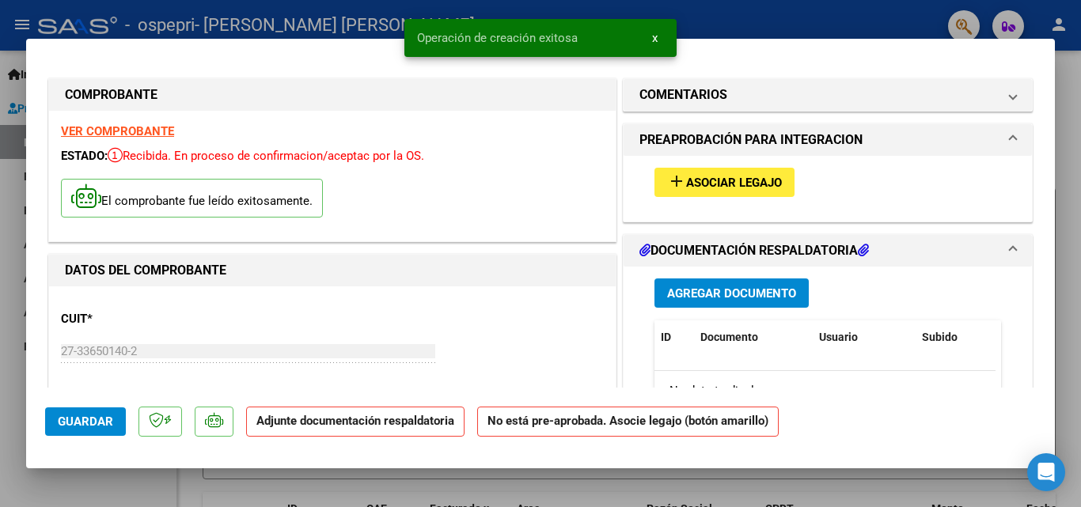
click at [704, 186] on span "Asociar Legajo" at bounding box center [734, 183] width 96 height 14
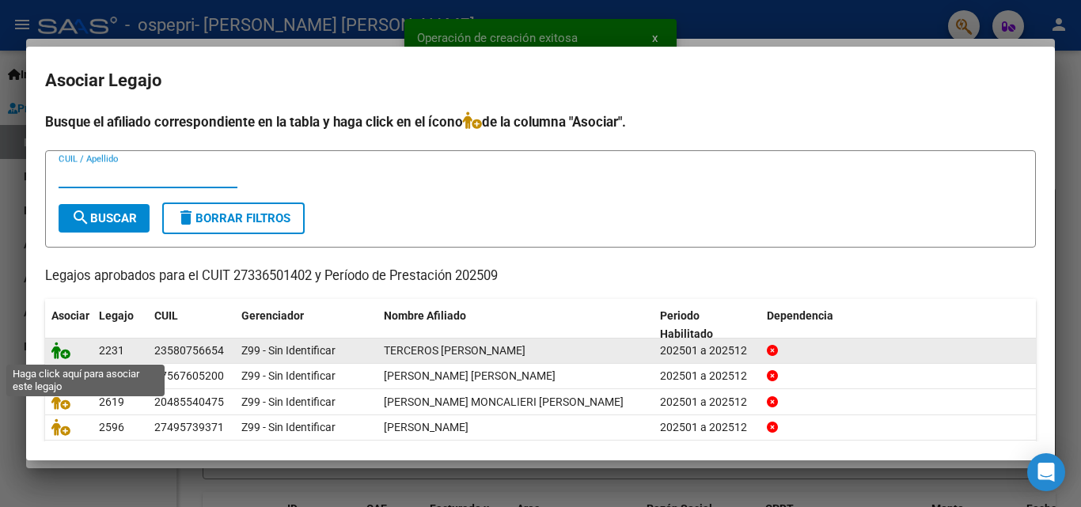
click at [56, 350] on icon at bounding box center [60, 350] width 19 height 17
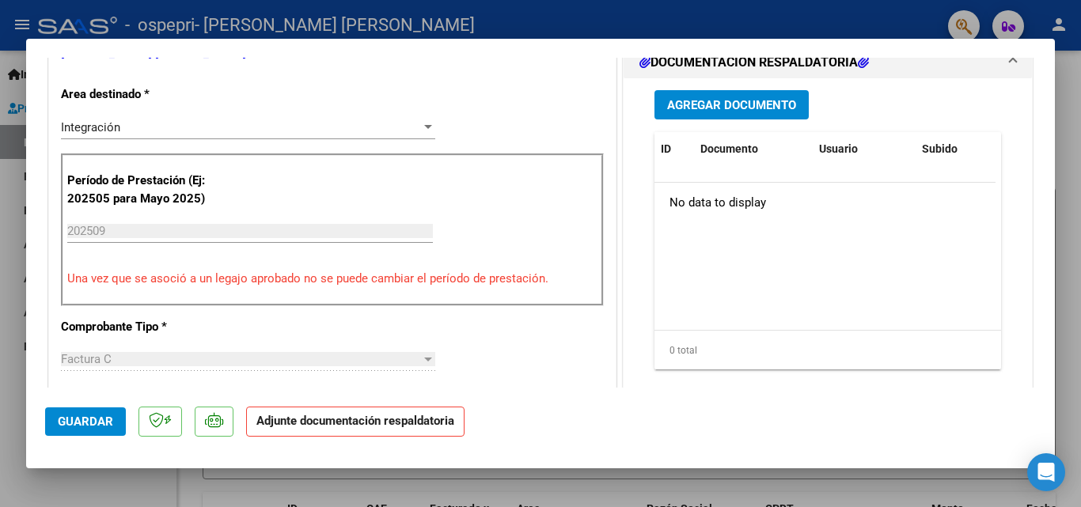
scroll to position [372, 0]
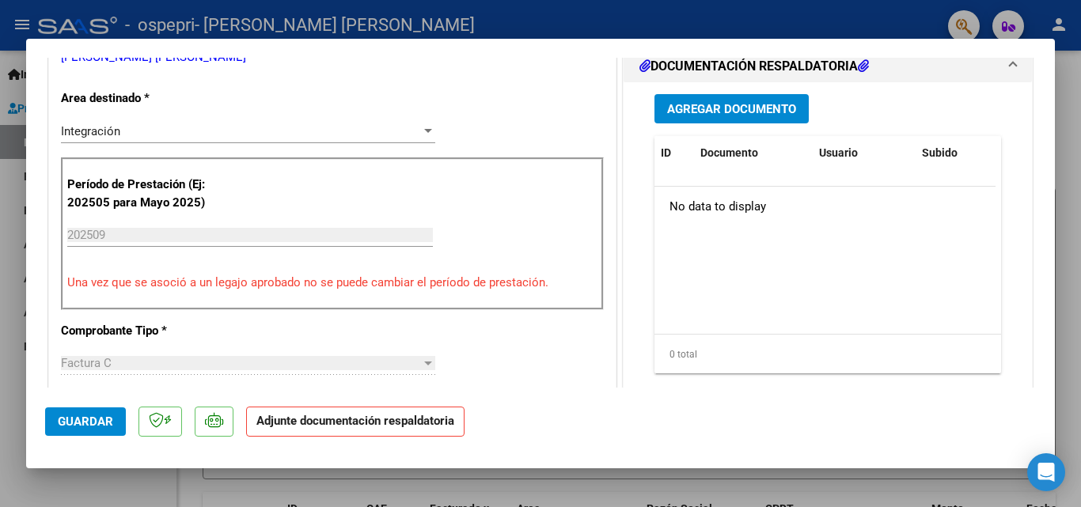
click at [751, 115] on span "Agregar Documento" at bounding box center [731, 109] width 129 height 14
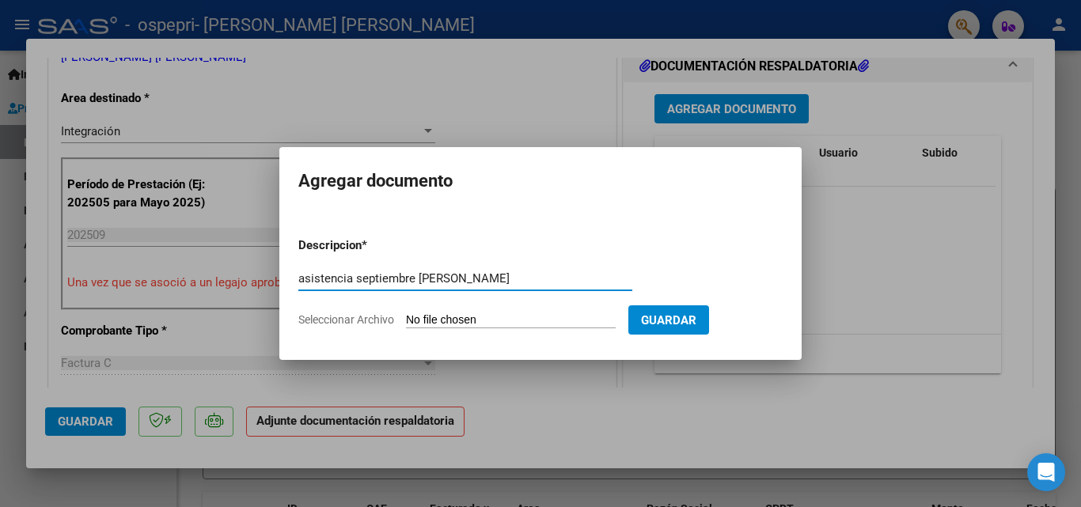
type input "asistencia septiembre [PERSON_NAME]"
click at [431, 320] on input "Seleccionar Archivo" at bounding box center [511, 320] width 210 height 15
type input "C:\fakepath\[PERSON_NAME] Terceros asistencia septiembre .pdf"
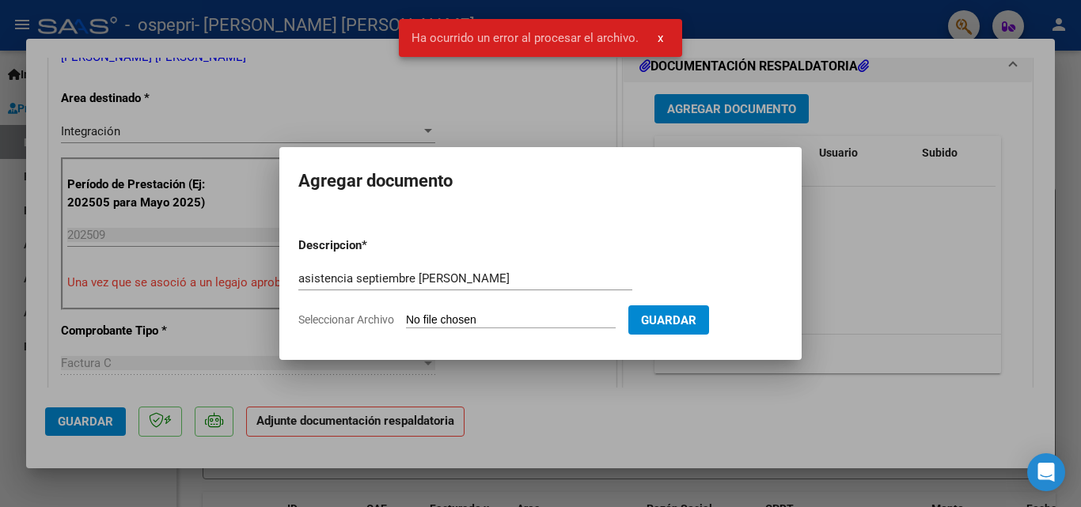
click at [495, 311] on form "Descripcion * asistencia septiembre [PERSON_NAME] Escriba aquí una descripcion …" at bounding box center [540, 283] width 484 height 116
click at [381, 320] on span "Seleccionar Archivo" at bounding box center [346, 319] width 96 height 13
click at [406, 320] on input "Seleccionar Archivo" at bounding box center [511, 320] width 210 height 15
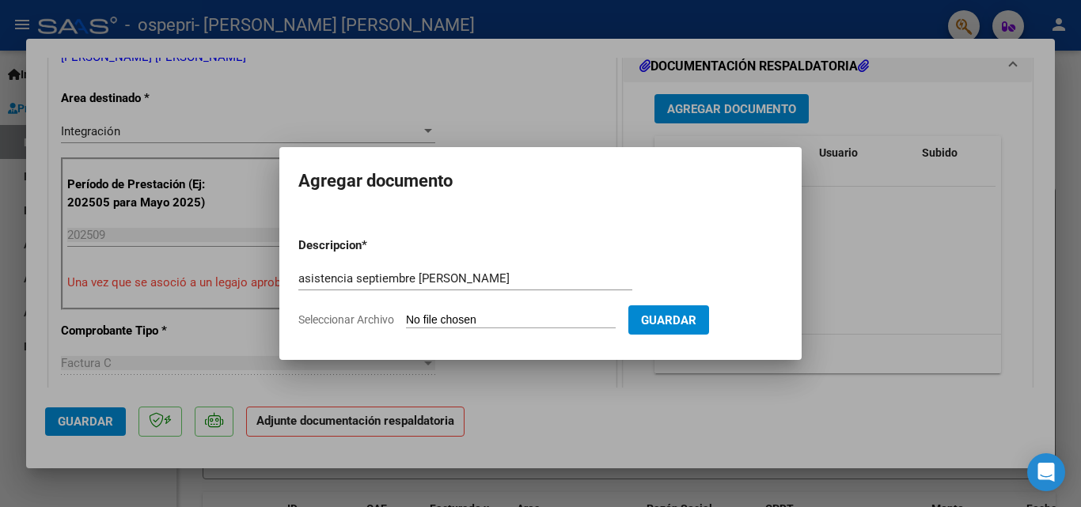
type input "C:\fakepath\[PERSON_NAME] Terceros asistencia septiembre .pdf"
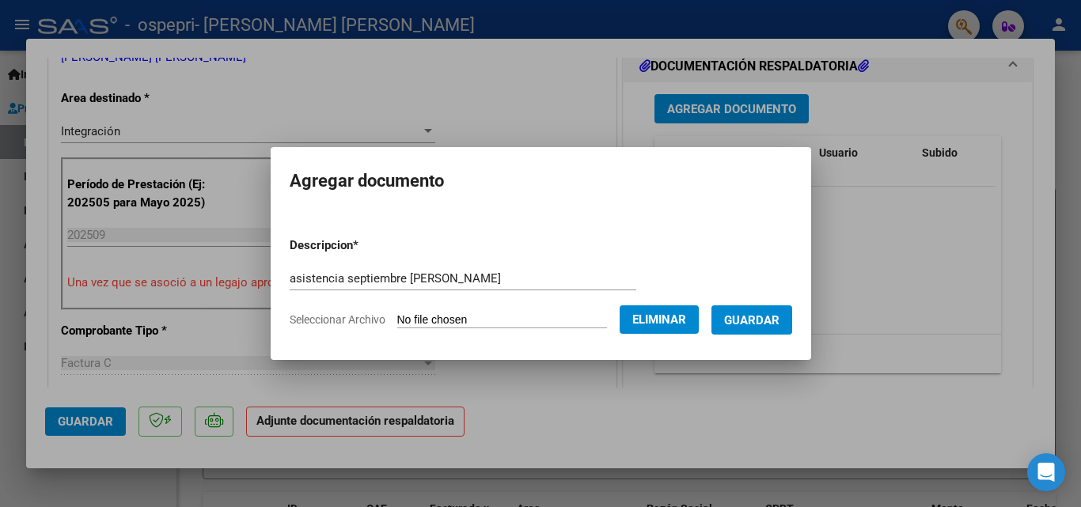
click at [751, 319] on span "Guardar" at bounding box center [751, 320] width 55 height 14
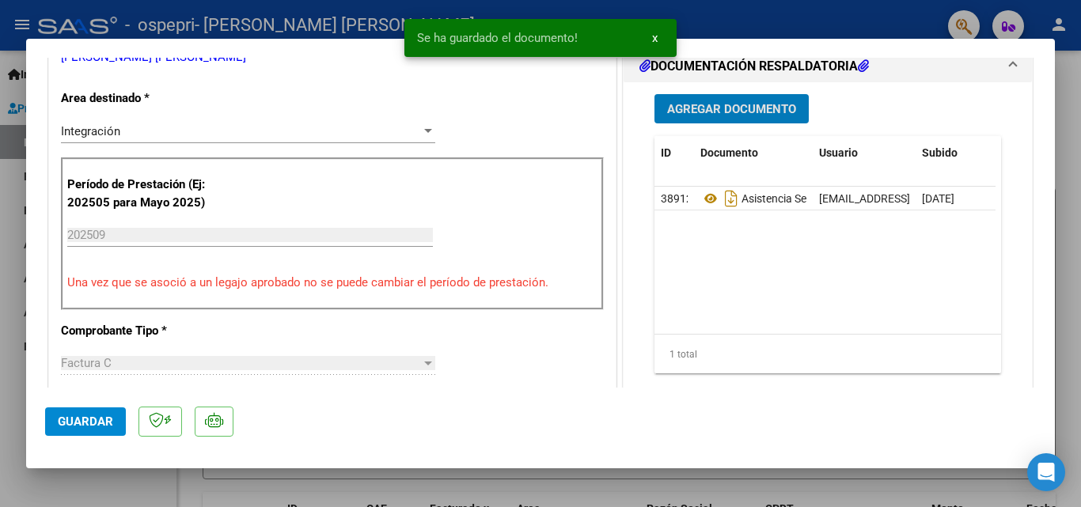
click at [652, 36] on span "x" at bounding box center [655, 38] width 6 height 14
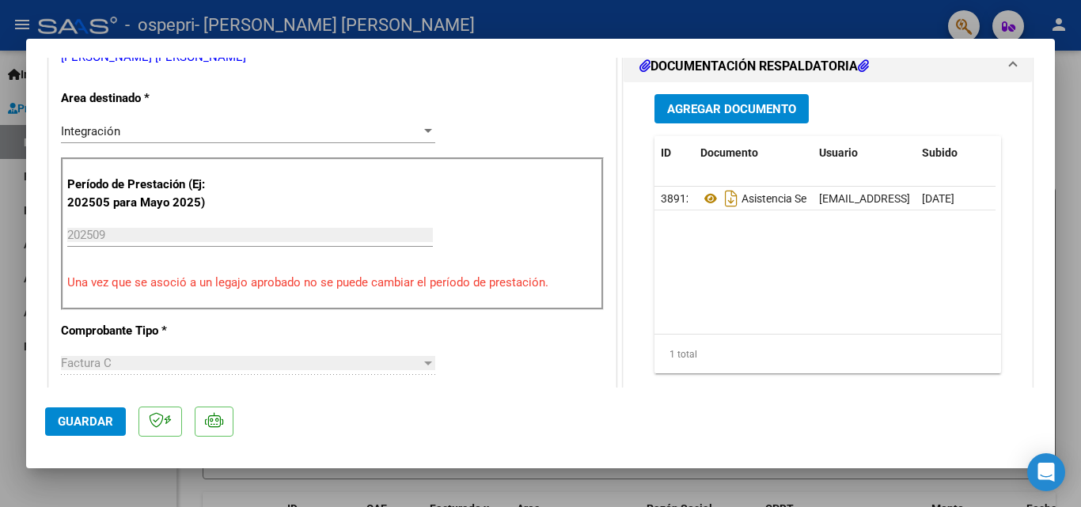
click at [840, 17] on div at bounding box center [540, 253] width 1081 height 507
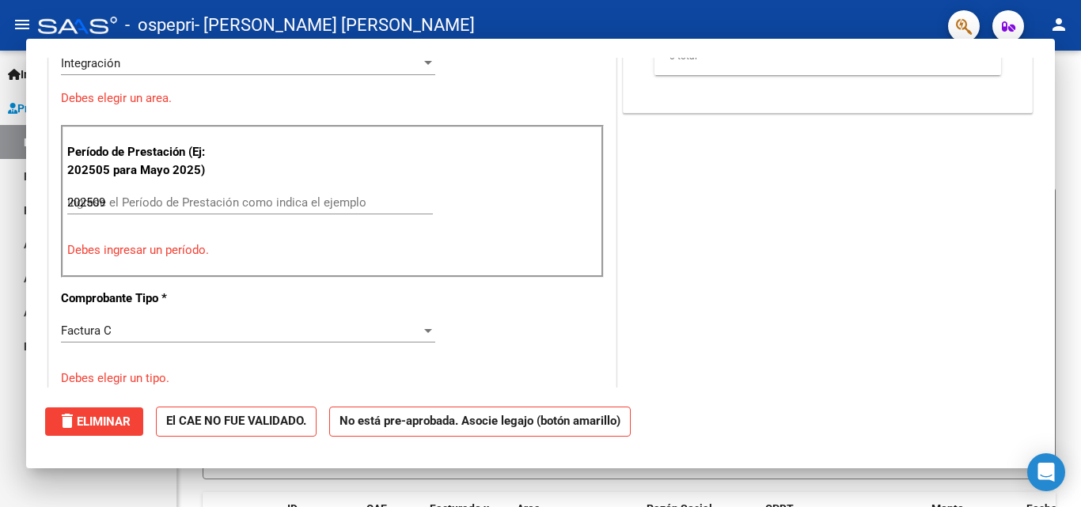
type input "$ 0,00"
